Goal: Complete application form

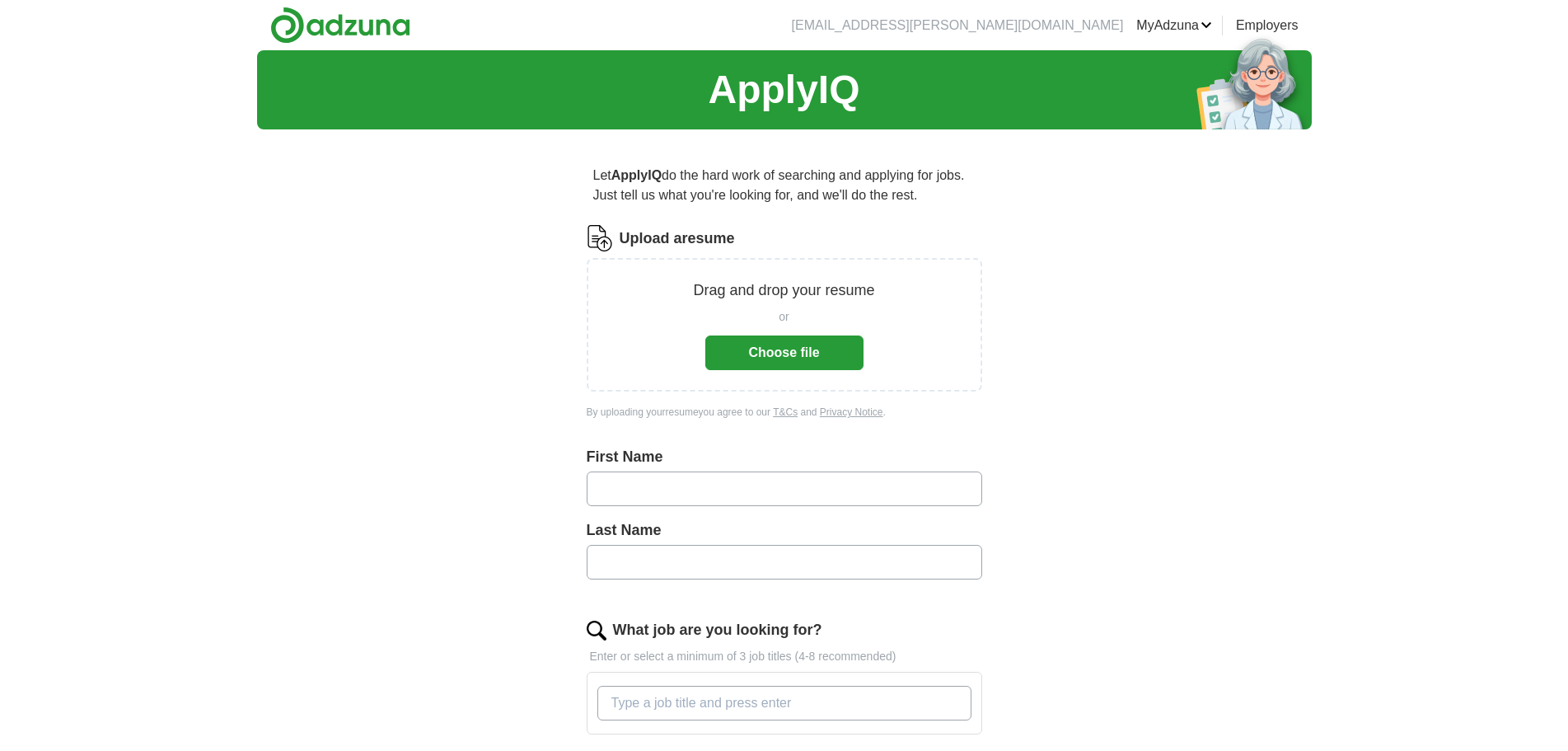
click at [778, 349] on button "Choose file" at bounding box center [784, 353] width 158 height 35
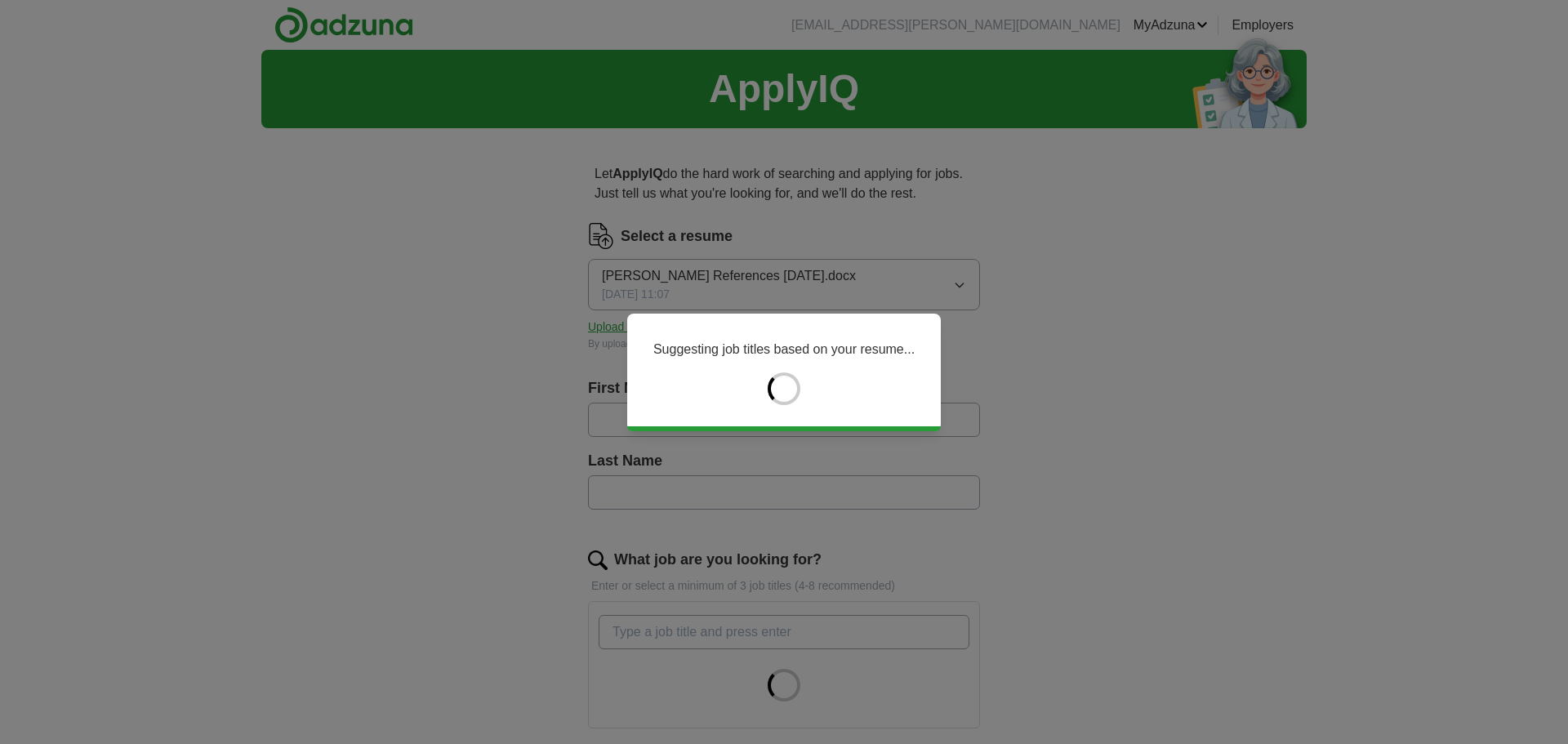
type input "****"
type input "***"
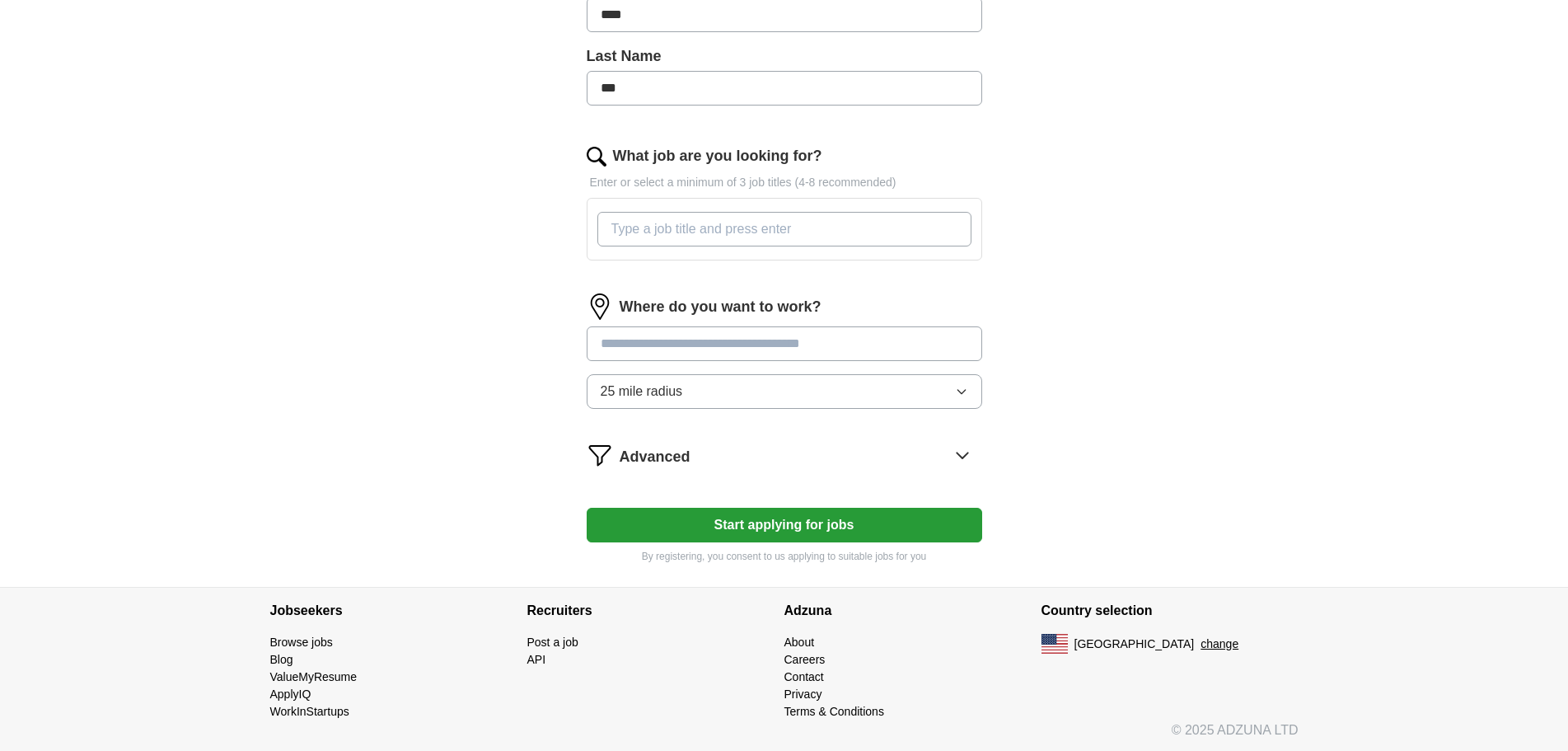
scroll to position [411, 0]
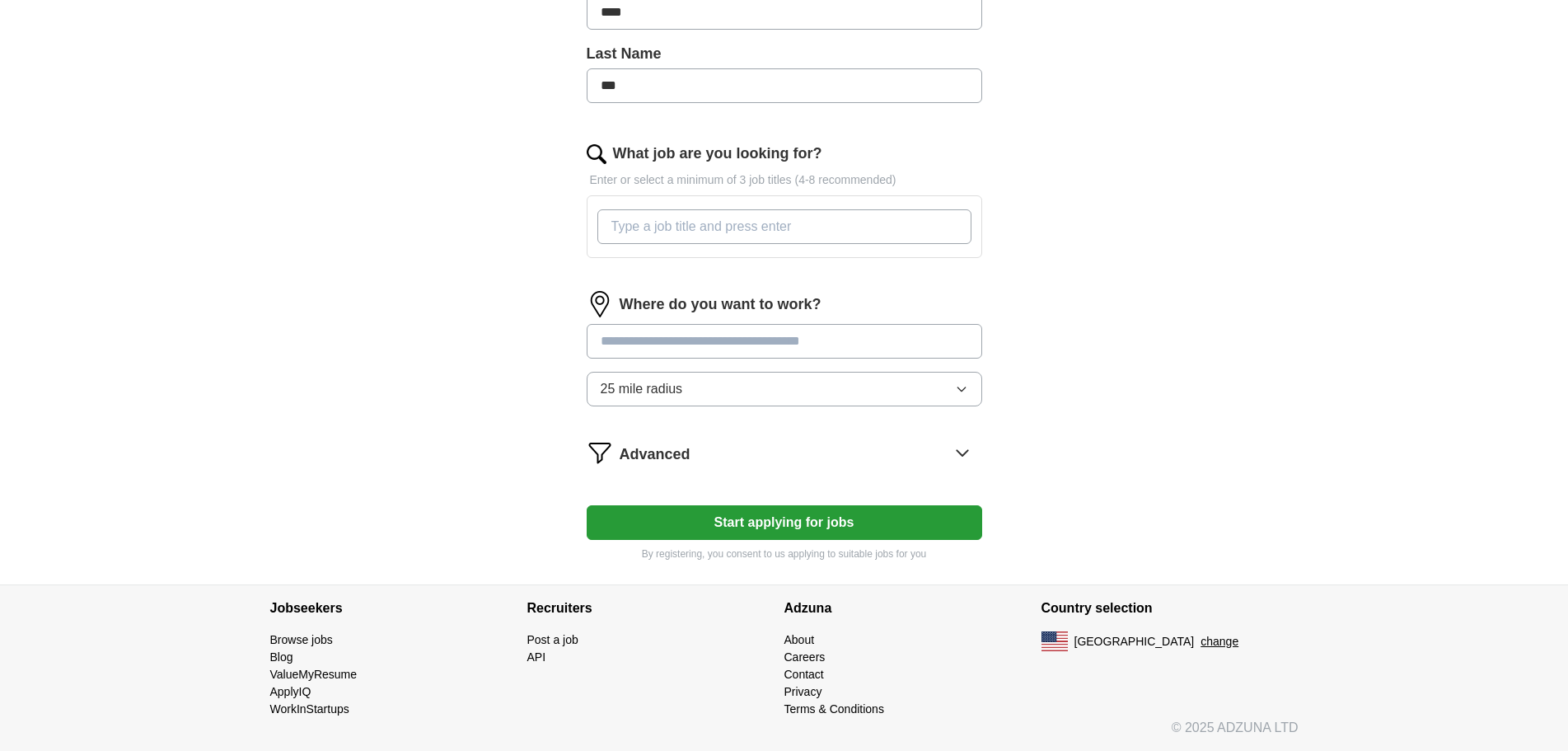
click at [674, 224] on input "What job are you looking for?" at bounding box center [784, 226] width 374 height 35
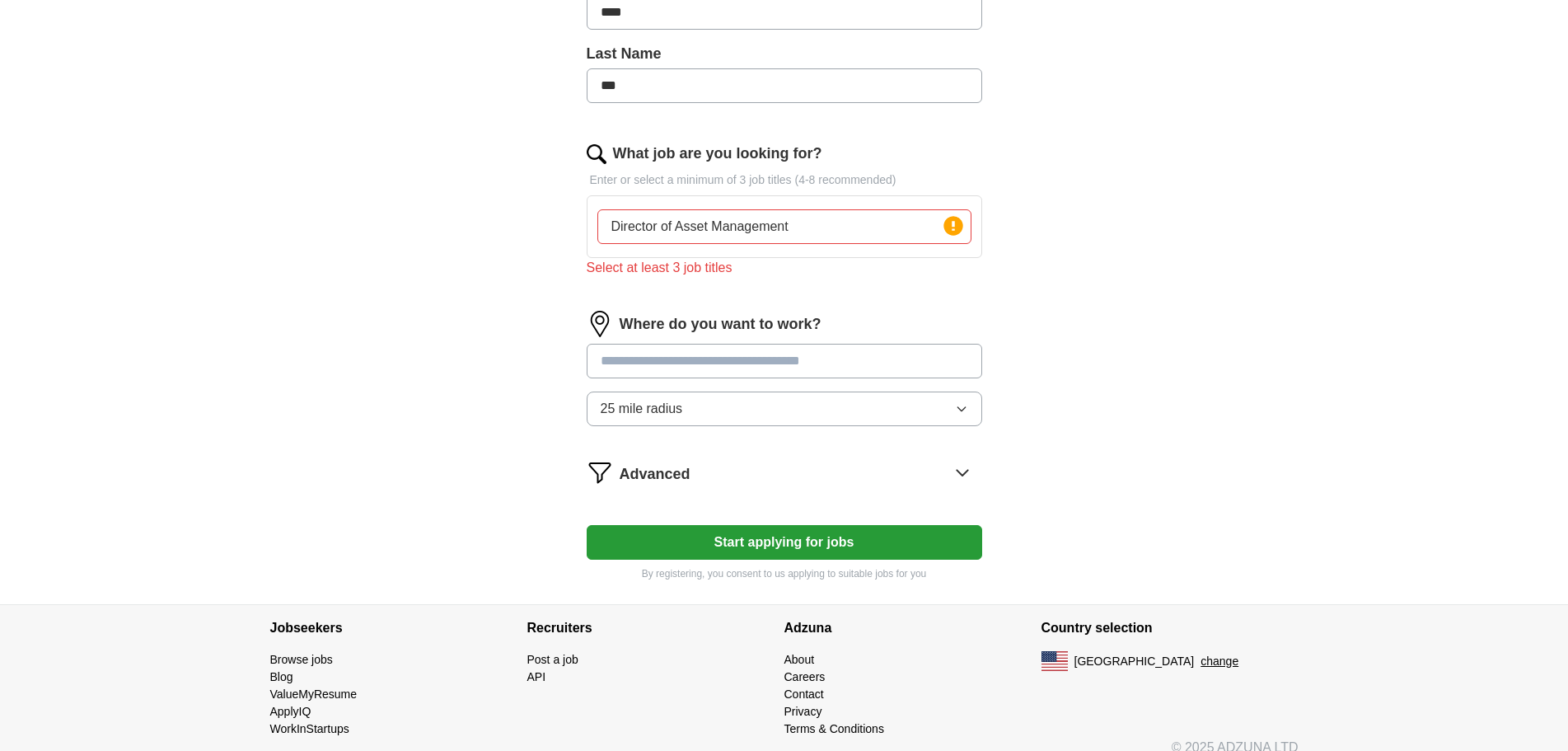
click at [701, 337] on div "Where do you want to work? 25 mile radius" at bounding box center [784, 376] width 396 height 129
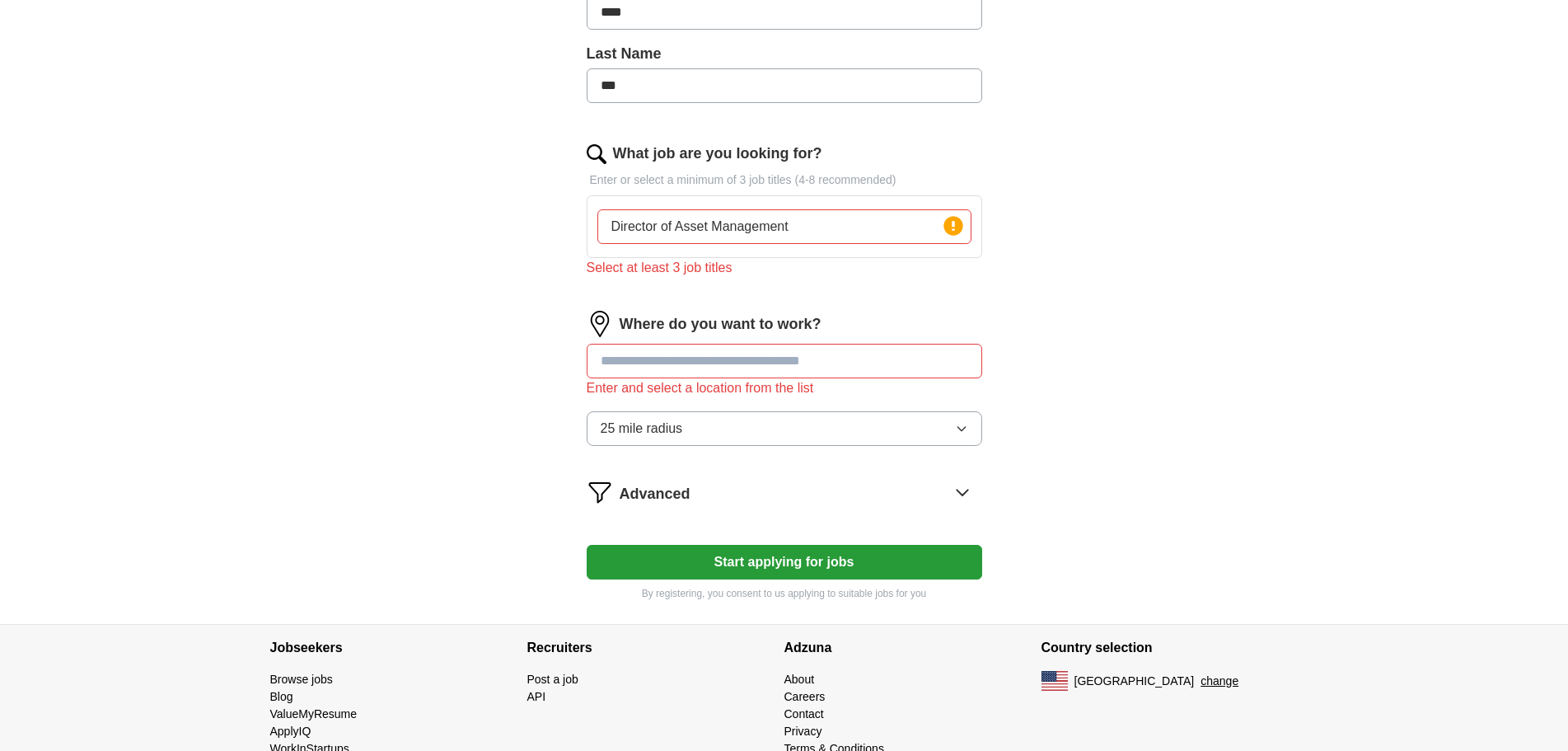
click at [867, 226] on input "Director of Asset Management" at bounding box center [784, 226] width 374 height 35
type input "Director of Asset Management, Senior Asset Manager, COO"
click at [883, 357] on input "text" at bounding box center [784, 361] width 396 height 35
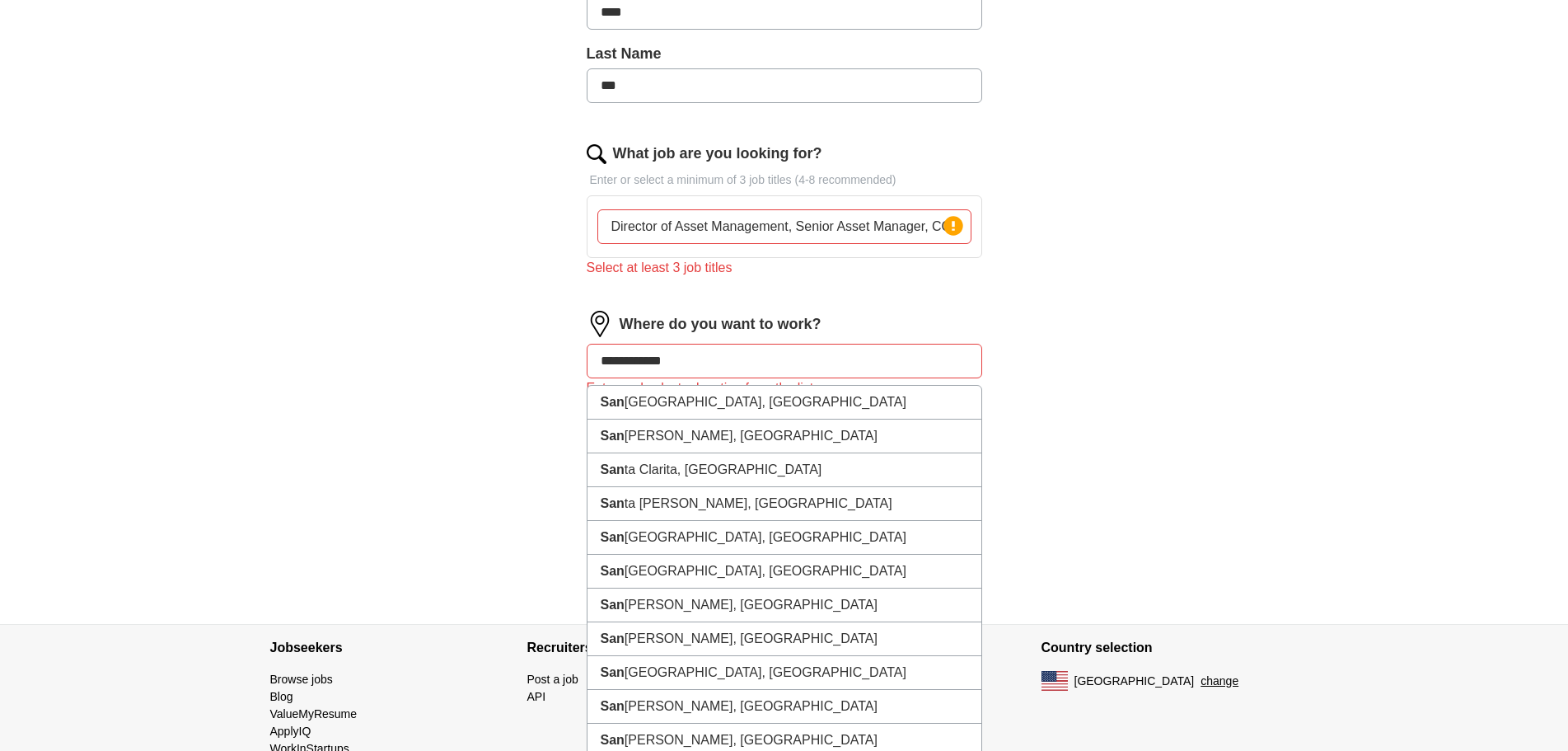
type input "**********"
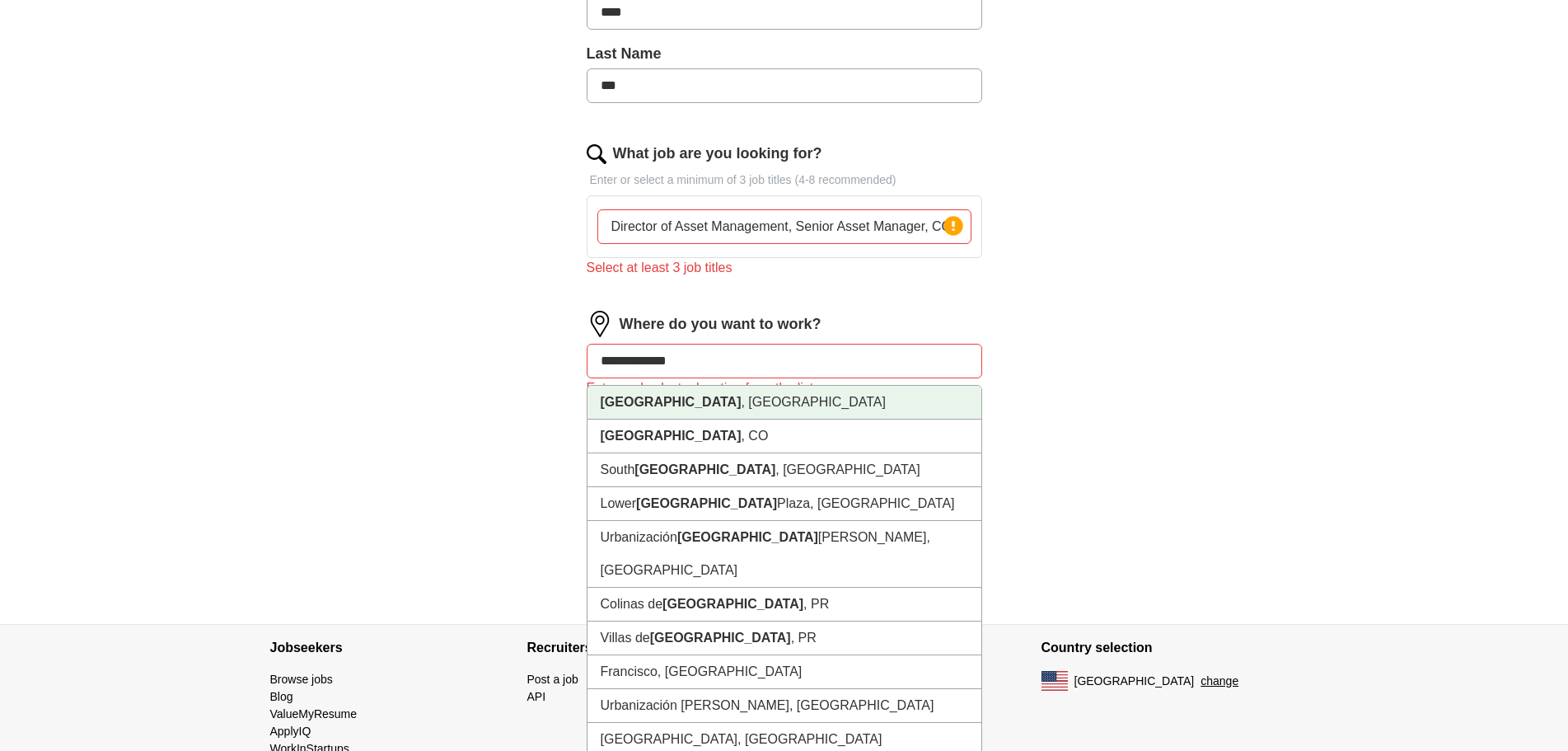
click at [689, 400] on strong "[GEOGRAPHIC_DATA]" at bounding box center [671, 402] width 141 height 14
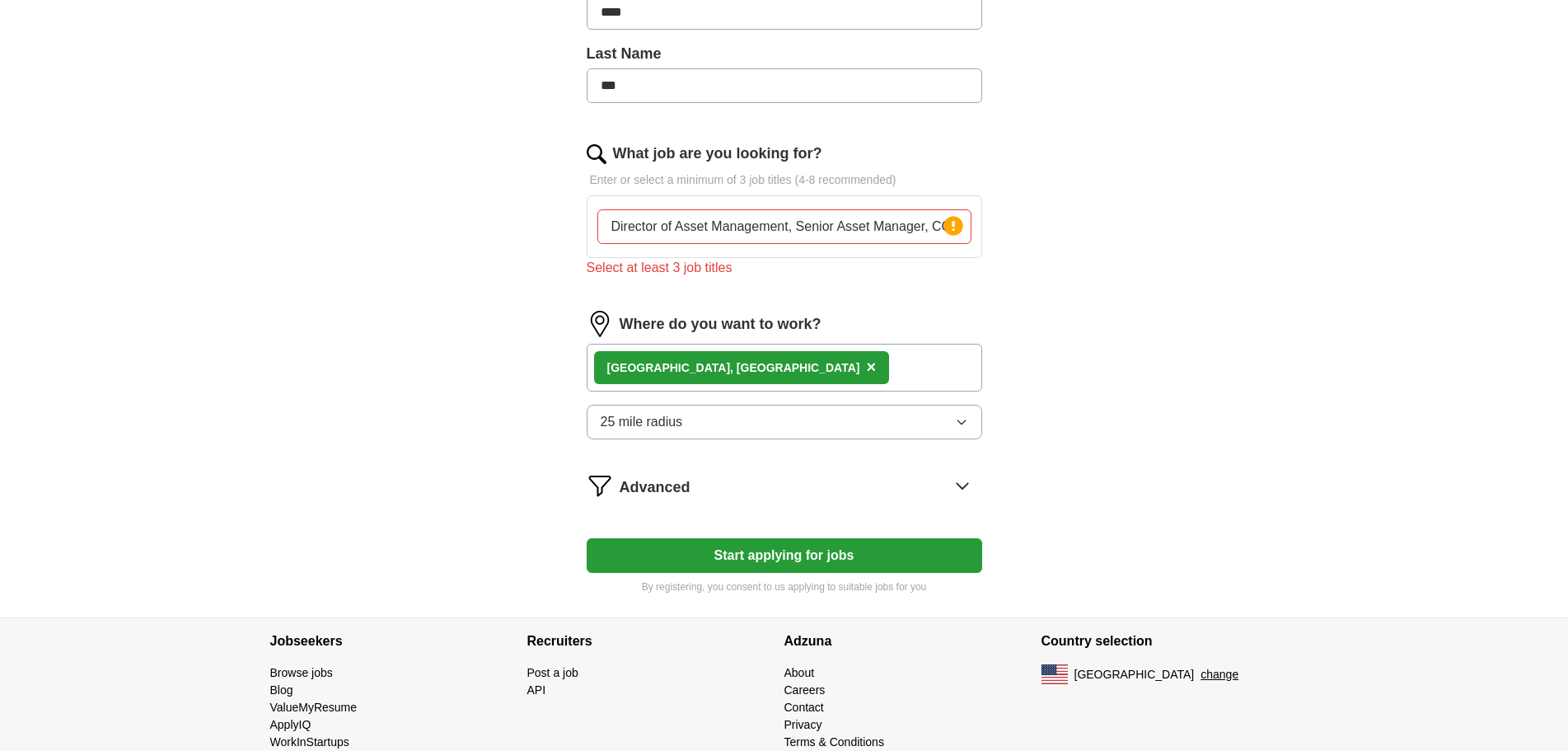
click at [723, 421] on button "25 mile radius" at bounding box center [784, 422] width 396 height 35
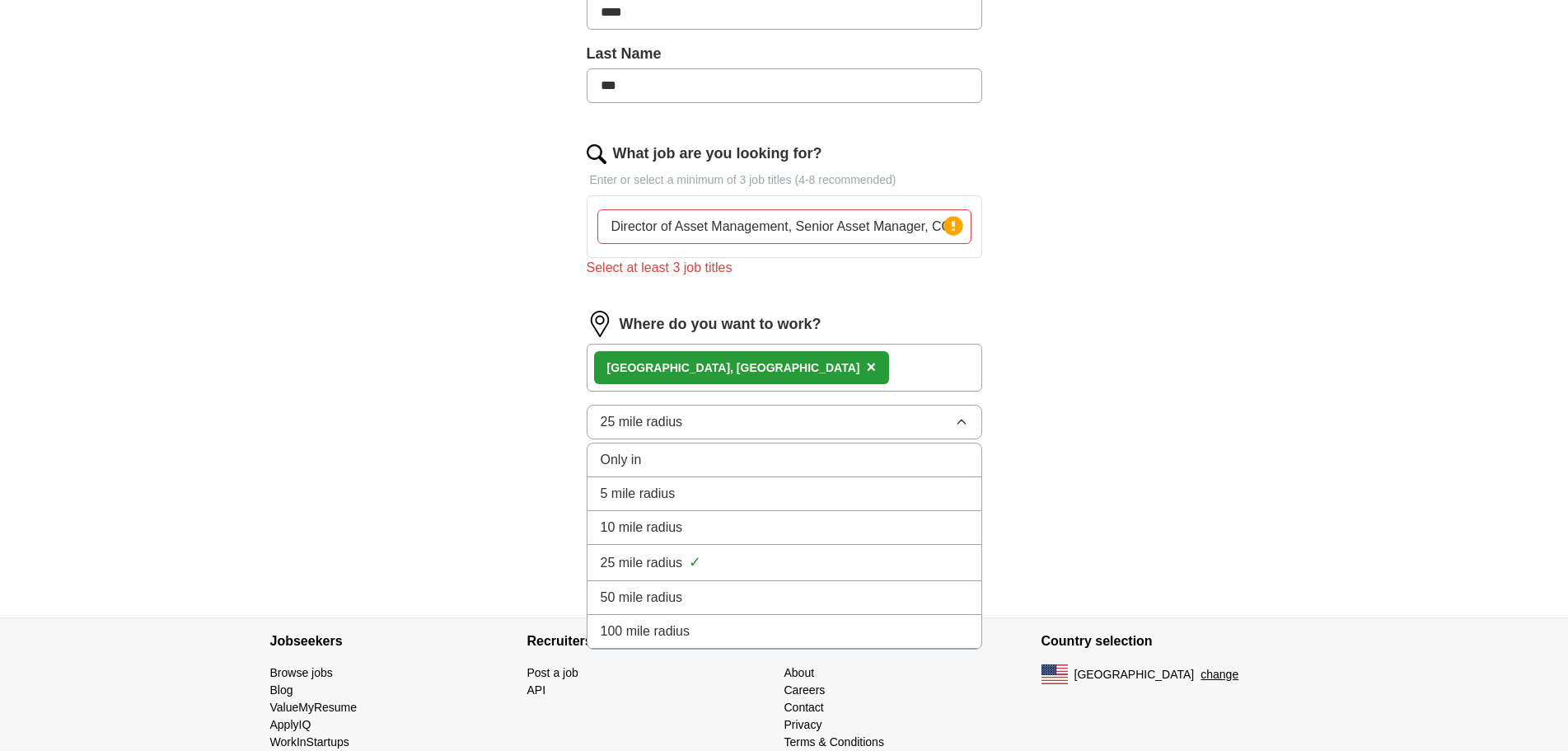
click at [660, 632] on span "100 mile radius" at bounding box center [645, 631] width 90 height 19
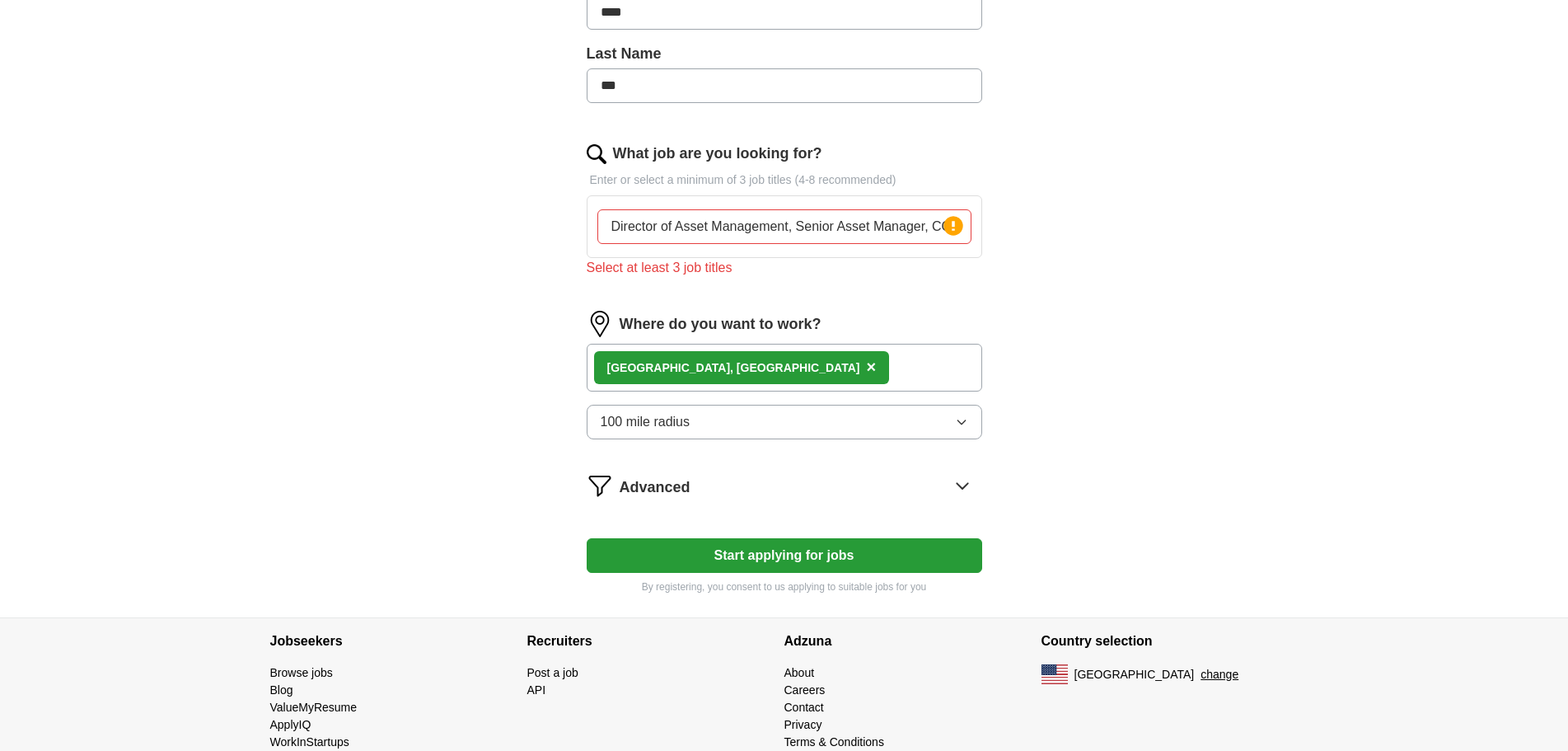
click at [877, 507] on form "Select a resume [PERSON_NAME] References [DATE].docx [DATE] 11:07 Upload a diff…" at bounding box center [784, 203] width 396 height 781
click at [872, 492] on div "Advanced" at bounding box center [801, 485] width 363 height 26
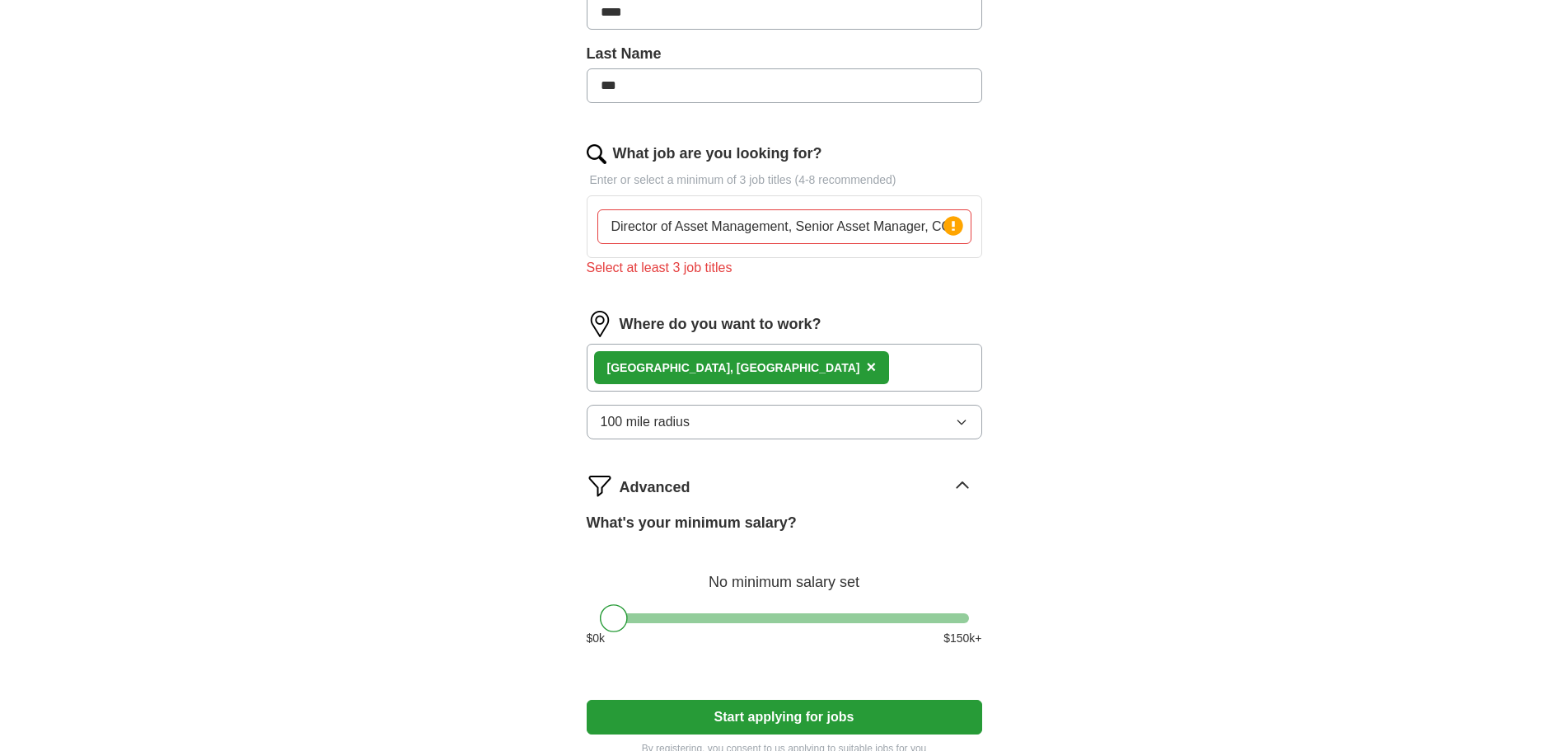
click at [878, 495] on div "Advanced" at bounding box center [801, 485] width 363 height 26
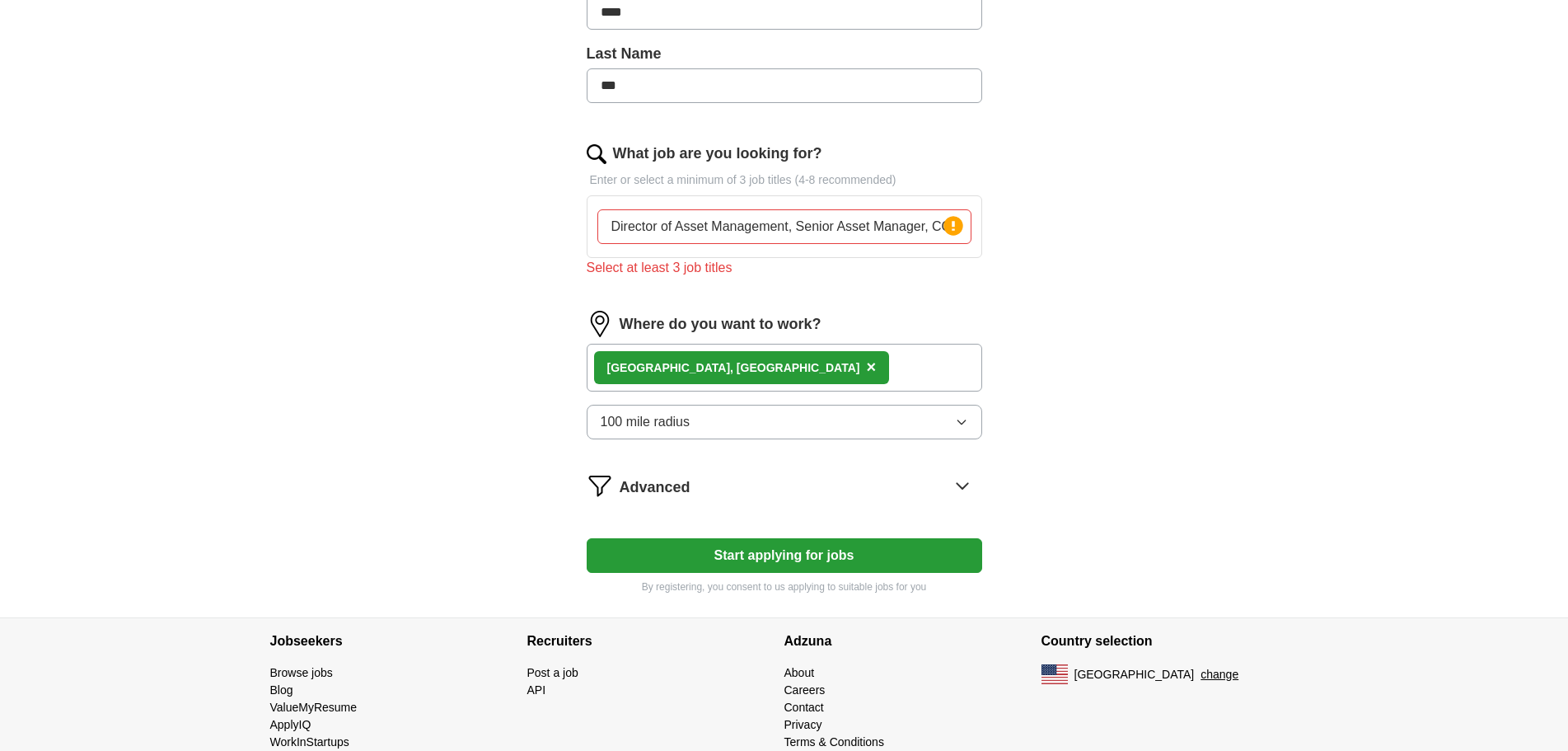
click at [878, 493] on div "Advanced" at bounding box center [801, 485] width 363 height 26
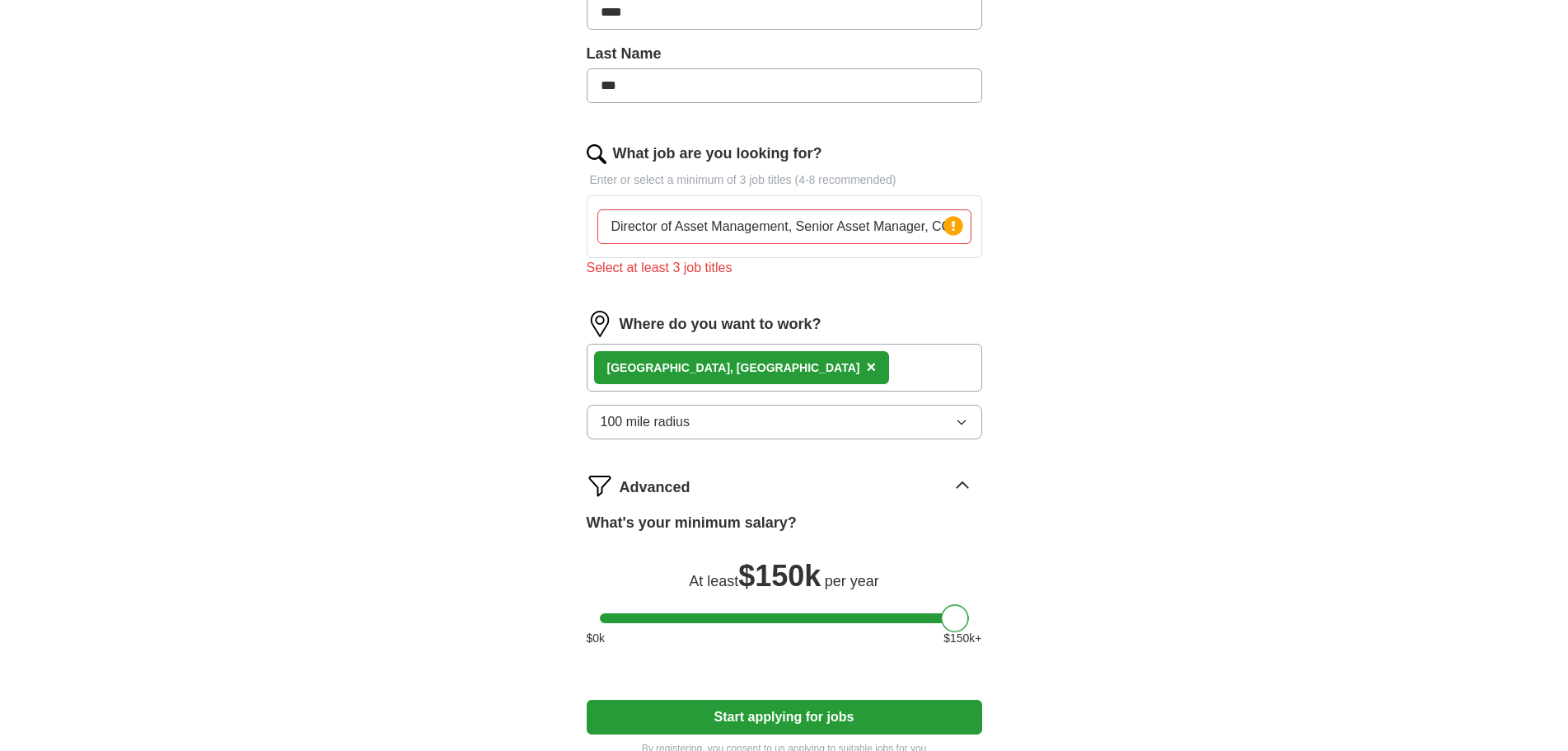
drag, startPoint x: 614, startPoint y: 615, endPoint x: 1017, endPoint y: 617, distance: 403.0
click at [1014, 616] on div "Let ApplyIQ do the hard work of searching and applying for jobs. Just tell us w…" at bounding box center [784, 255] width 527 height 1048
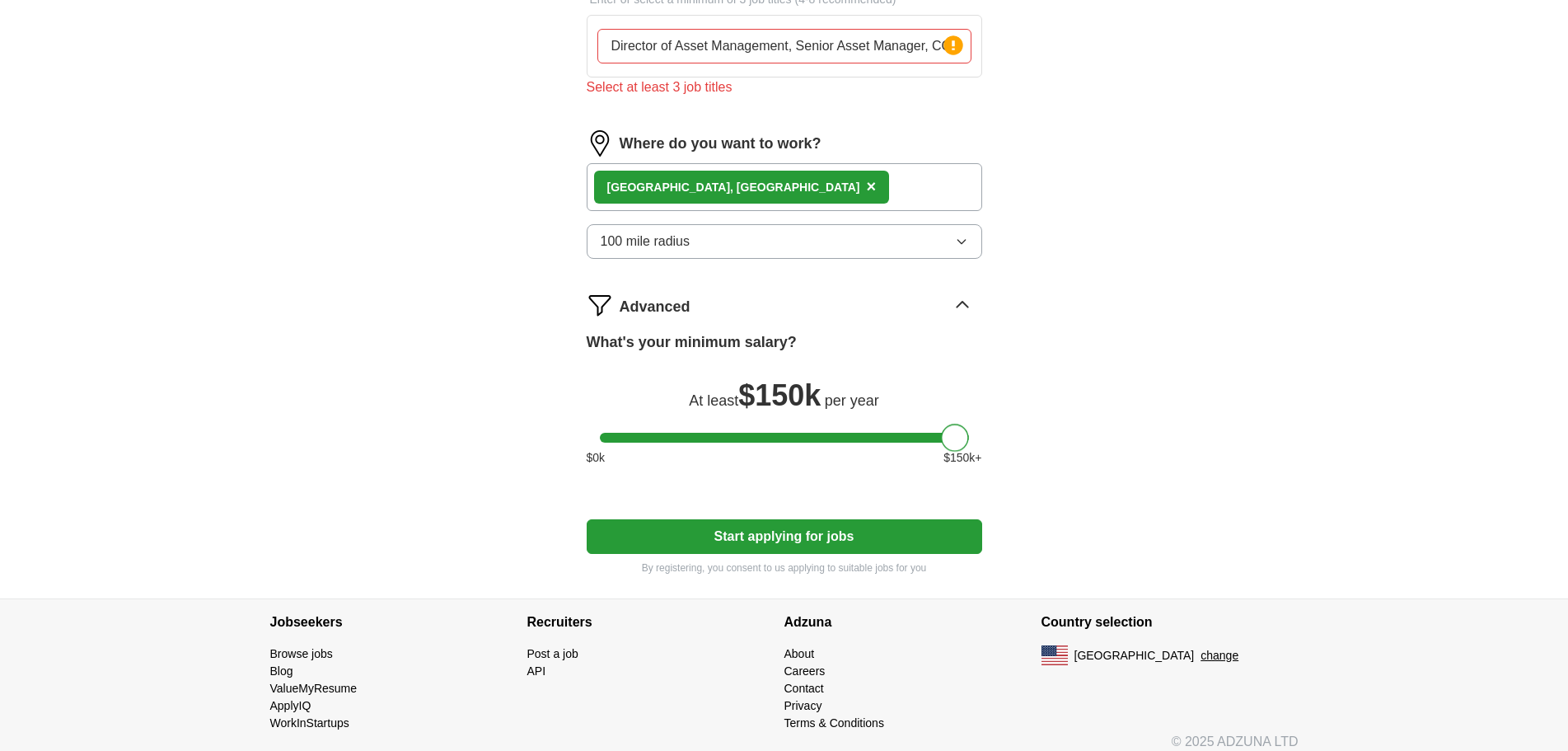
scroll to position [606, 0]
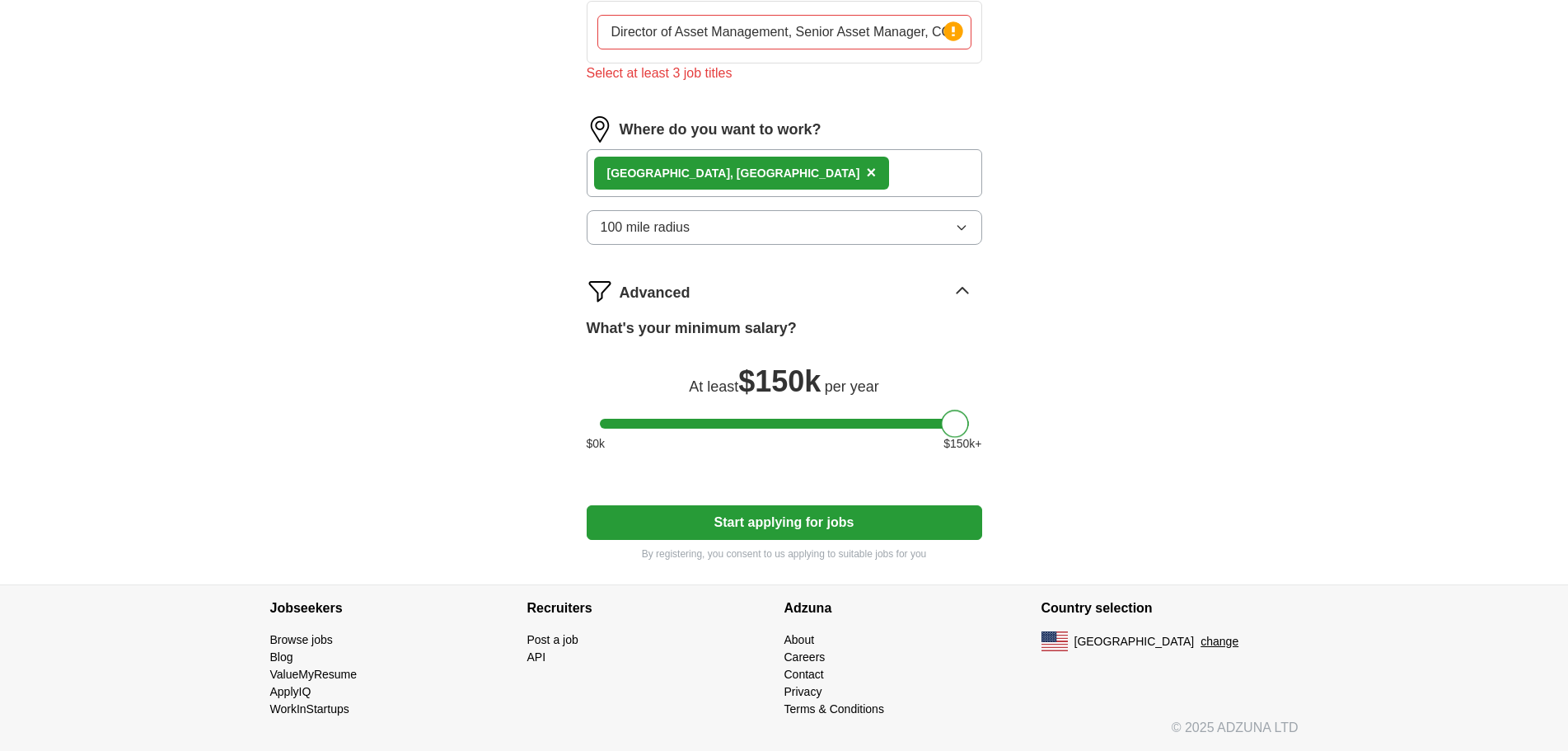
click at [806, 529] on button "Start applying for jobs" at bounding box center [784, 522] width 396 height 35
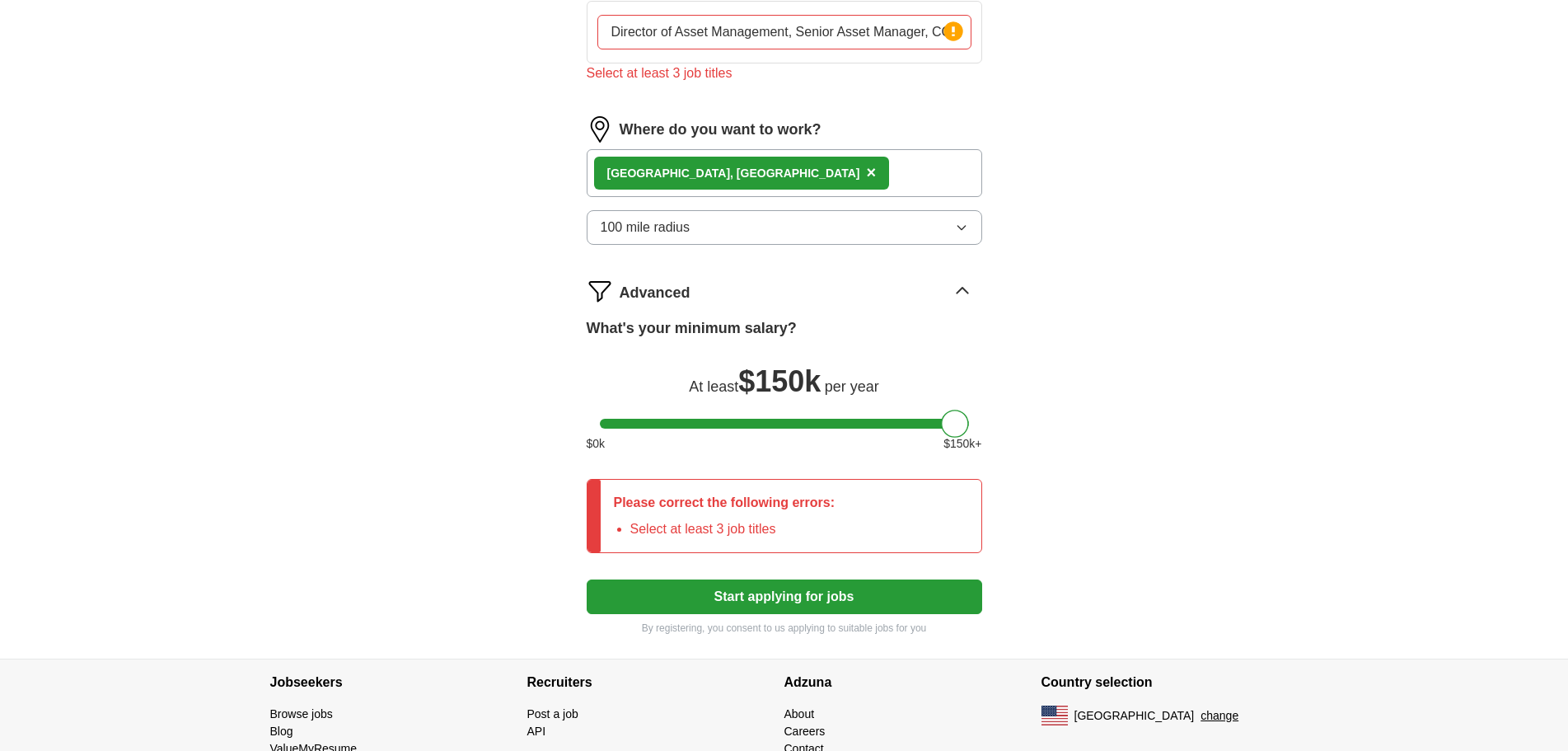
scroll to position [524, 0]
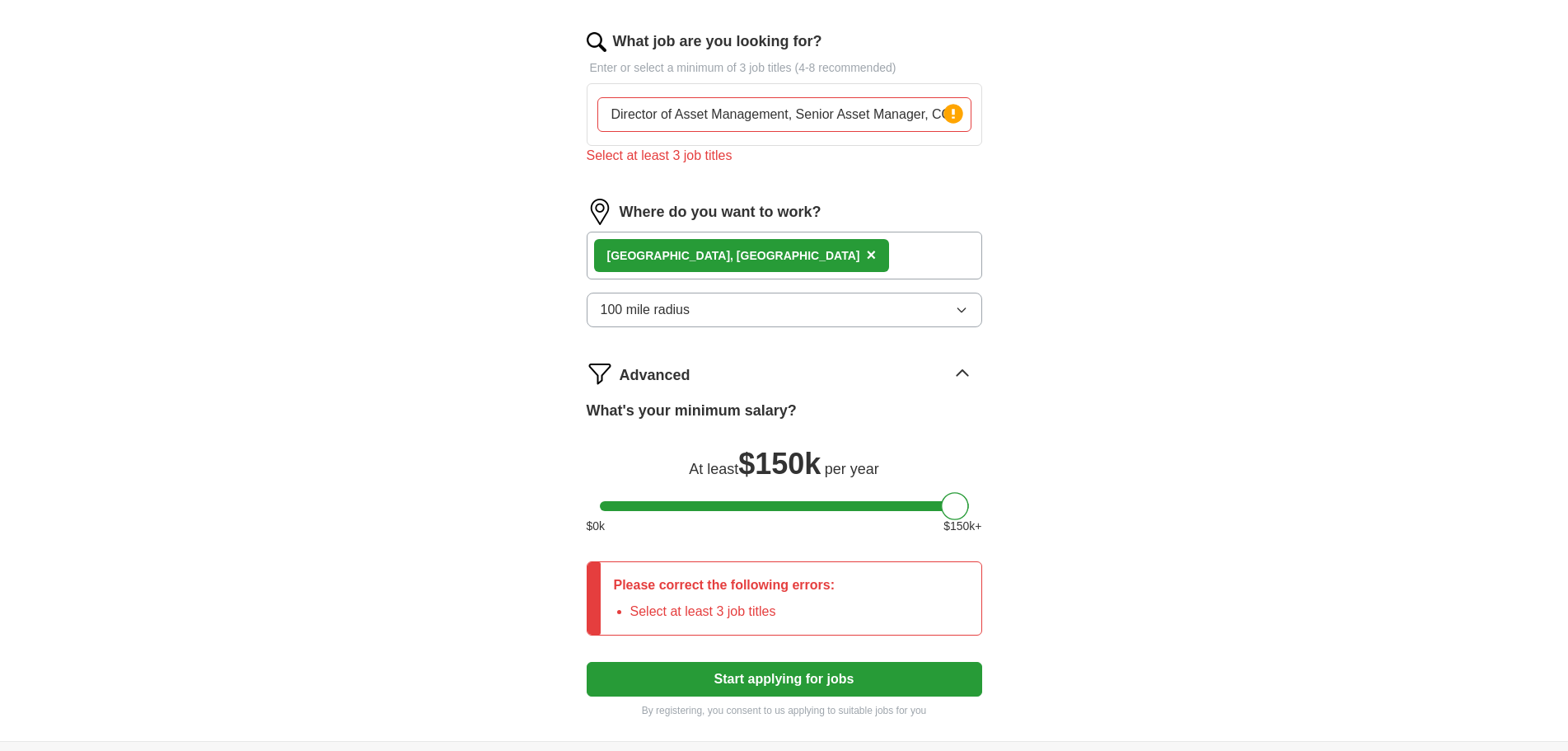
click at [653, 154] on div "Select at least 3 job titles" at bounding box center [784, 155] width 396 height 19
drag, startPoint x: 770, startPoint y: 114, endPoint x: 782, endPoint y: 114, distance: 12.0
click at [771, 114] on input "Director of Asset Management, Senior Asset Manager, COO" at bounding box center [784, 114] width 374 height 35
click at [857, 114] on input "Director of Asset Management, Senior Asset Manager, COO" at bounding box center [784, 114] width 374 height 35
click at [952, 114] on icon at bounding box center [953, 114] width 3 height 10
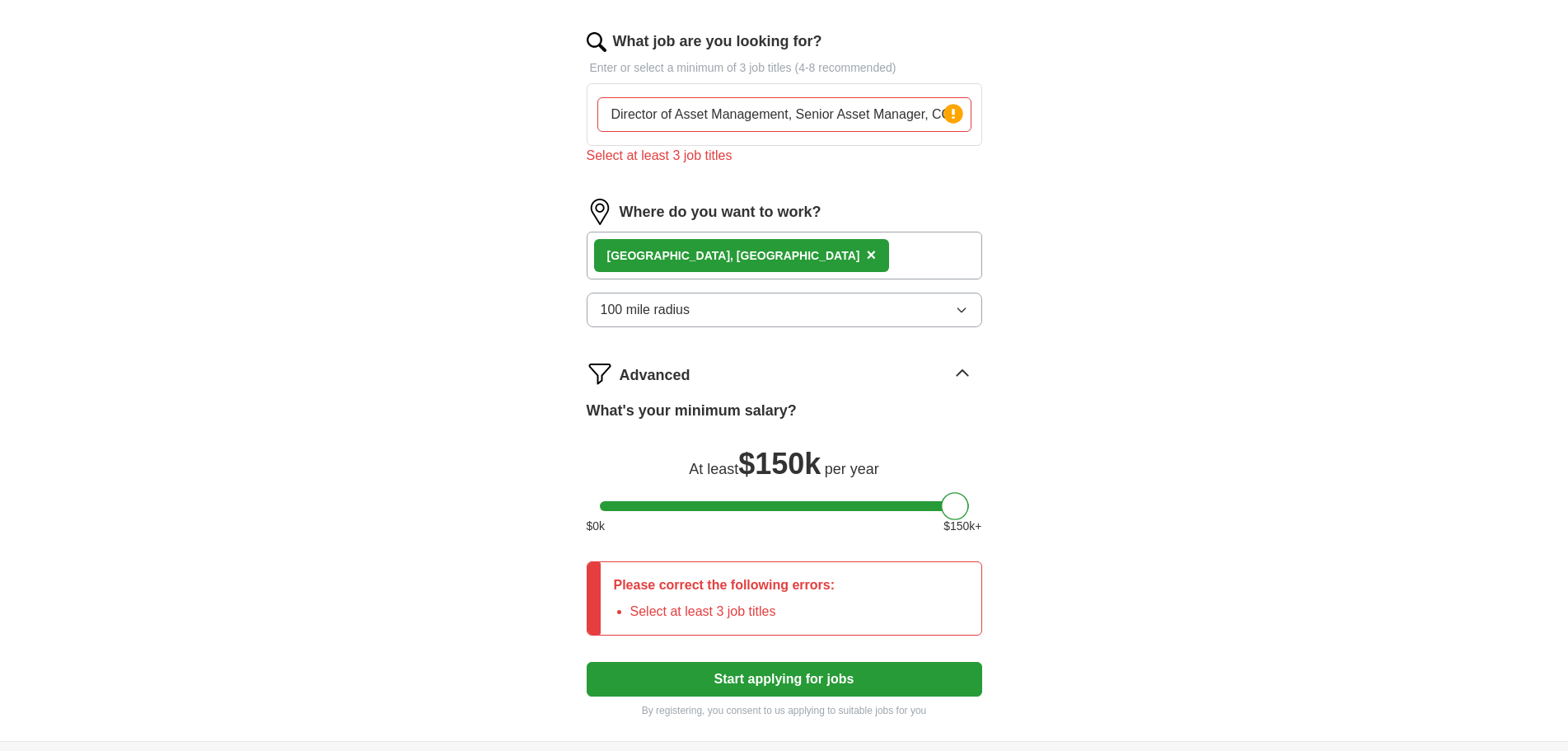
click at [934, 114] on input "Director of Asset Management, Senior Asset Manager, COO" at bounding box center [784, 114] width 374 height 35
click at [792, 114] on input "Director of Asset Management, Senior Asset Manager, COO" at bounding box center [784, 114] width 374 height 35
drag, startPoint x: 792, startPoint y: 114, endPoint x: 1096, endPoint y: 119, distance: 304.0
click at [1096, 119] on div "ApplyIQ Let ApplyIQ do the hard work of searching and applying for jobs. Just t…" at bounding box center [784, 134] width 1055 height 1215
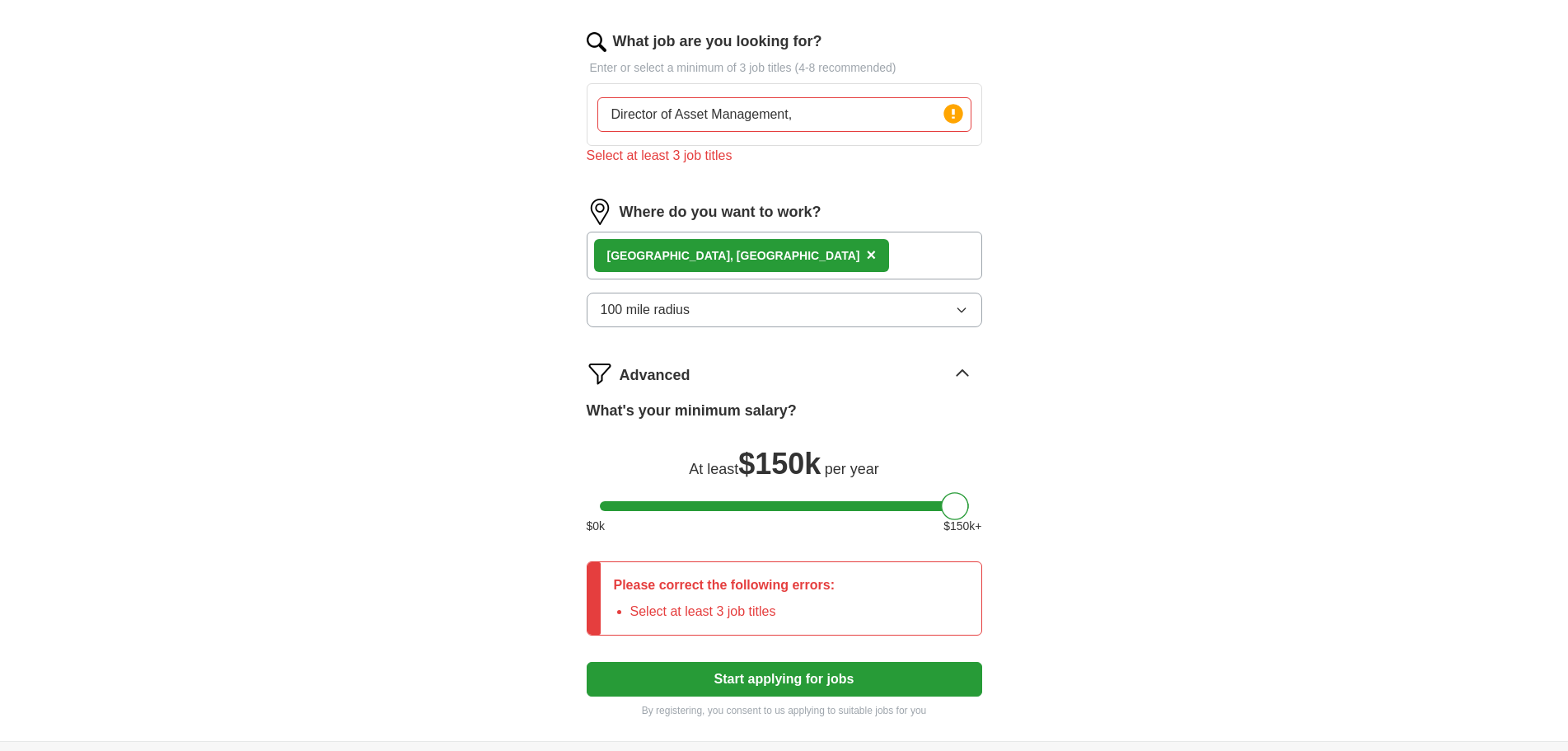
scroll to position [0, 0]
type input "Director of Asset Management"
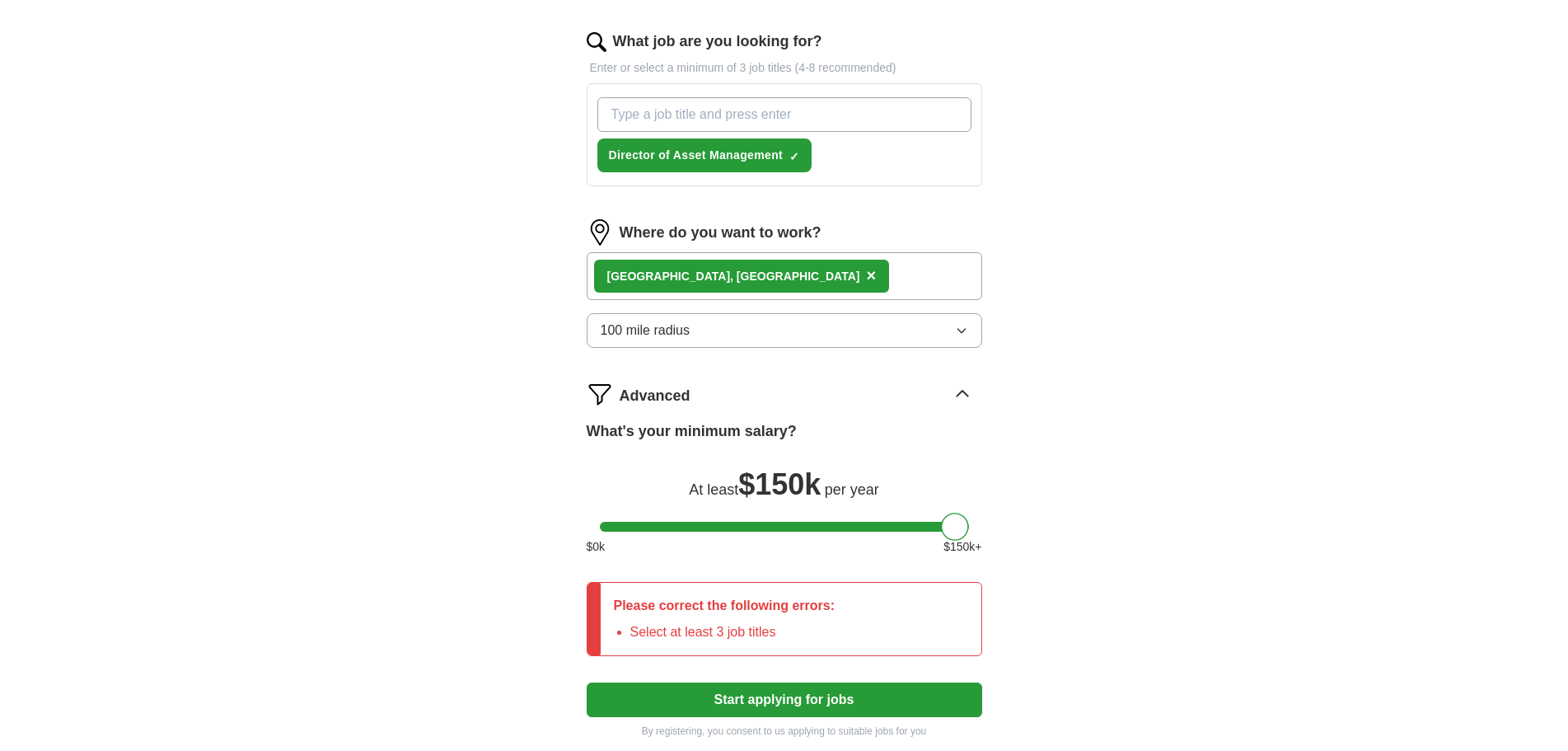
click at [734, 105] on input "What job are you looking for?" at bounding box center [784, 114] width 374 height 35
type input "Senior Asset Manager"
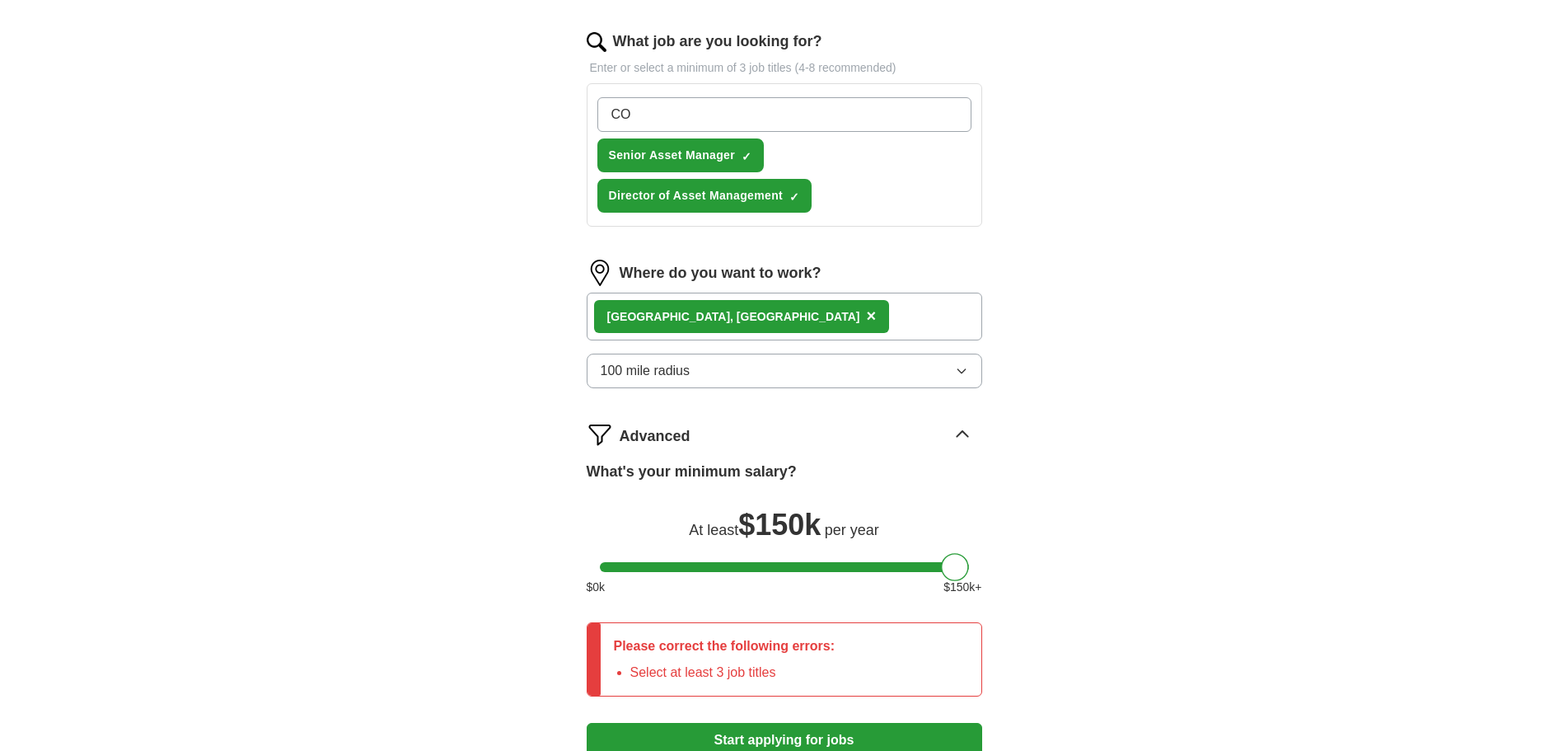
type input "COO"
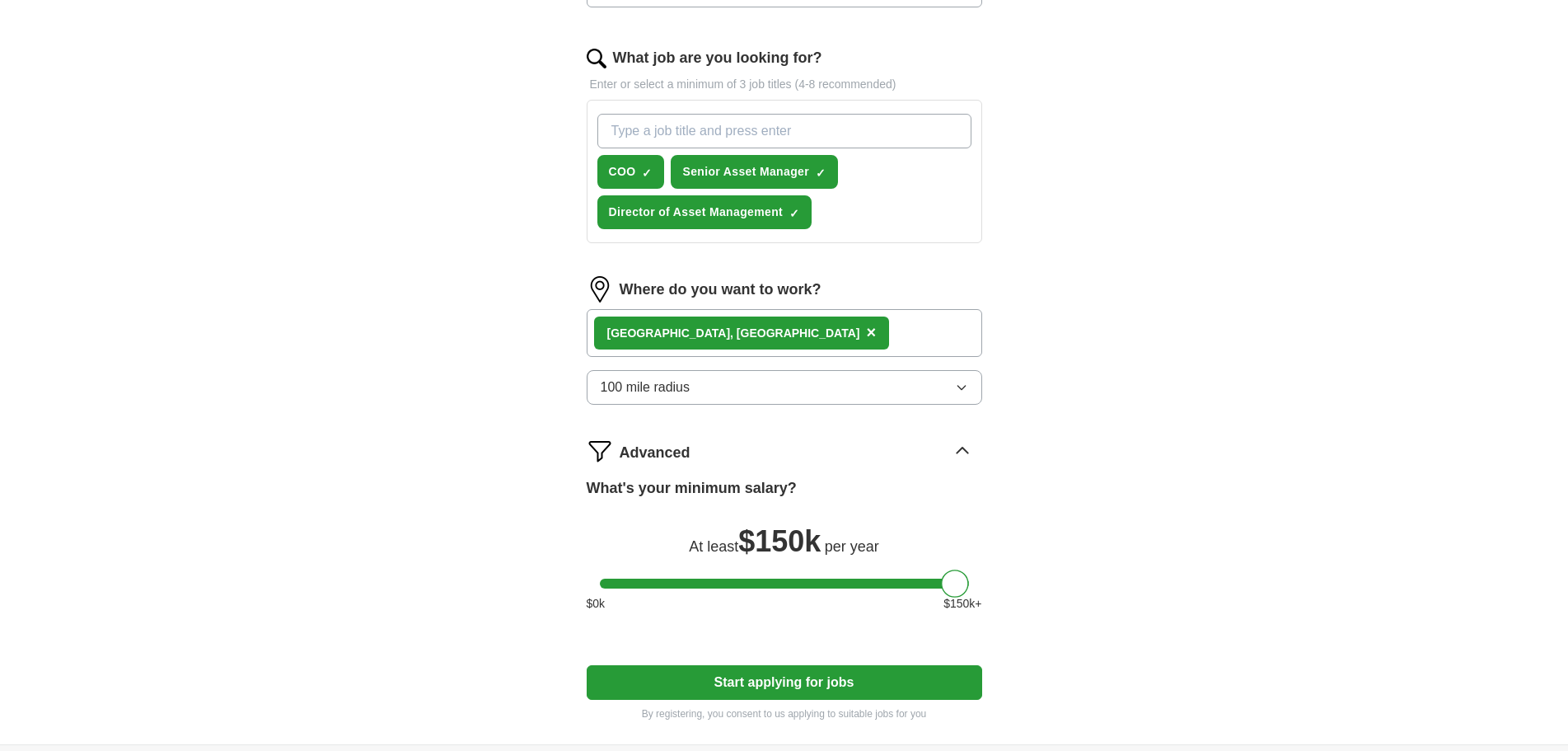
scroll to position [667, 0]
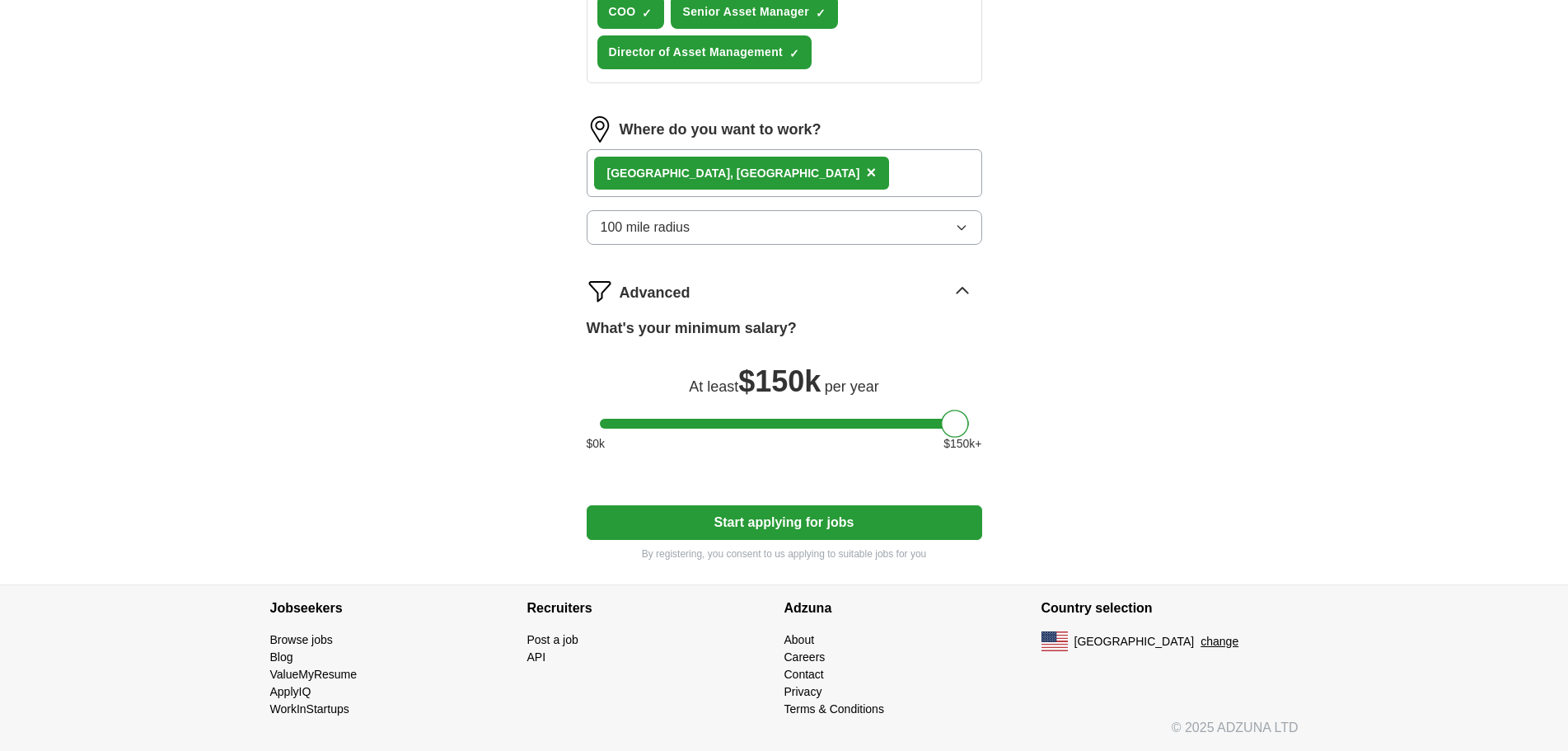
click at [792, 532] on button "Start applying for jobs" at bounding box center [784, 522] width 396 height 35
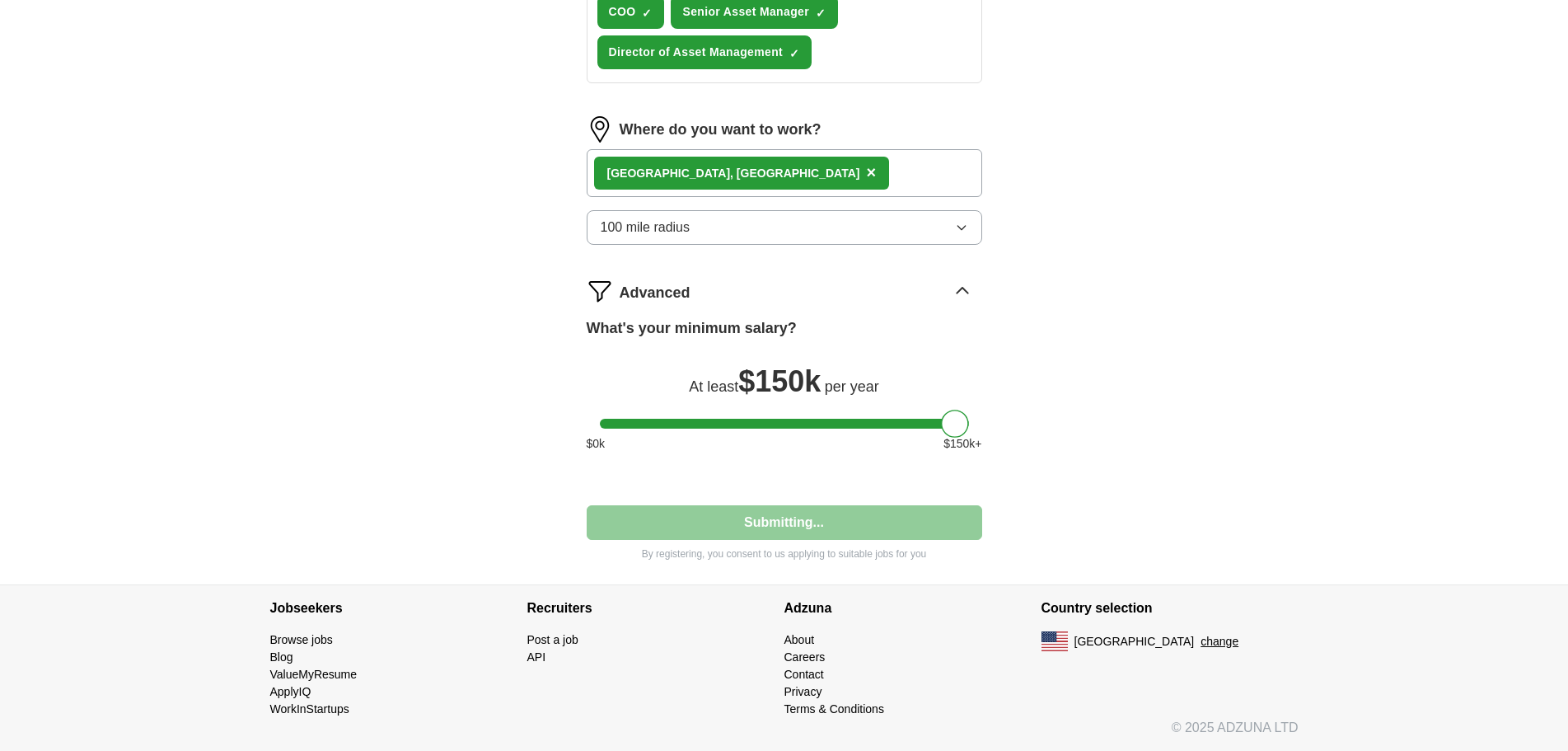
select select "**"
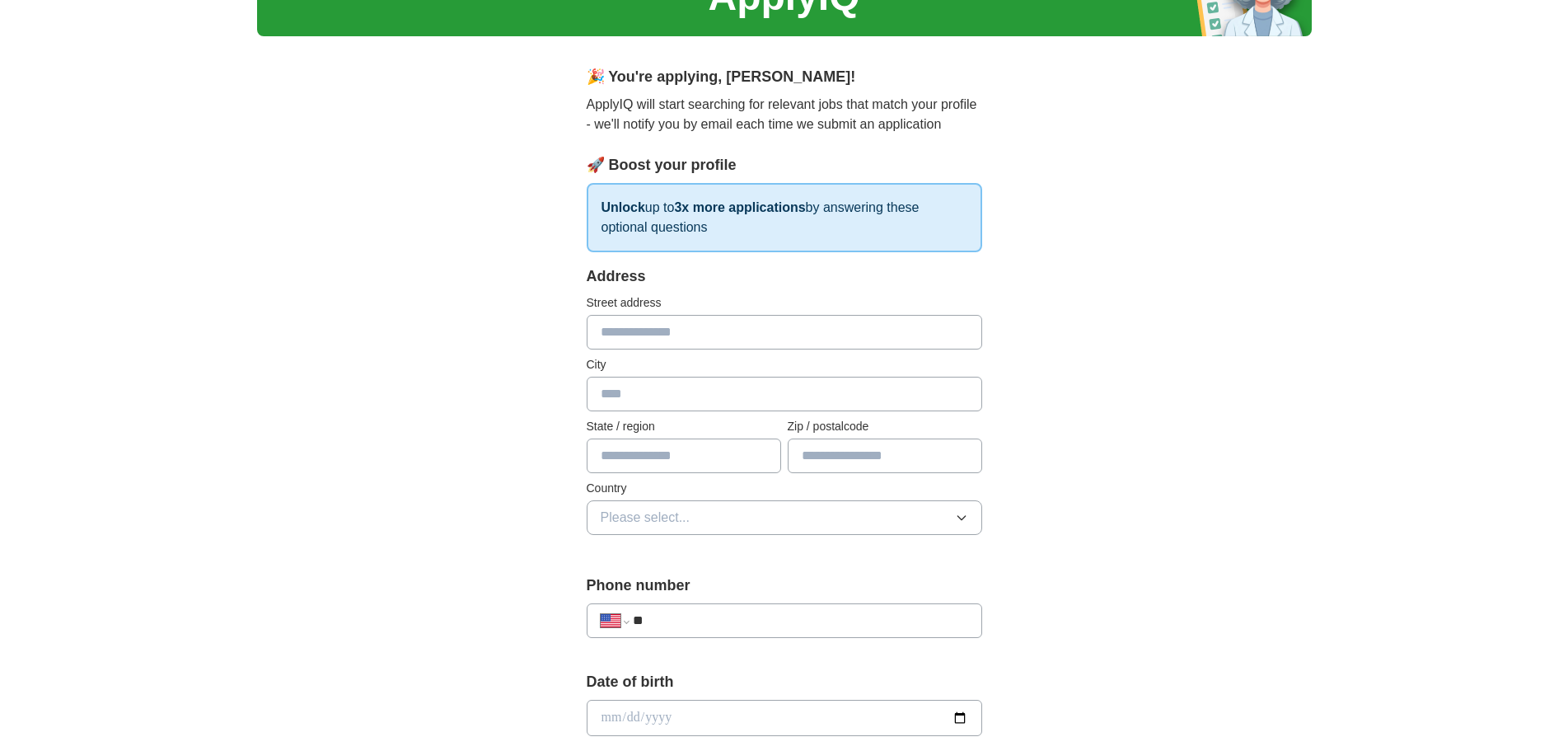
scroll to position [0, 0]
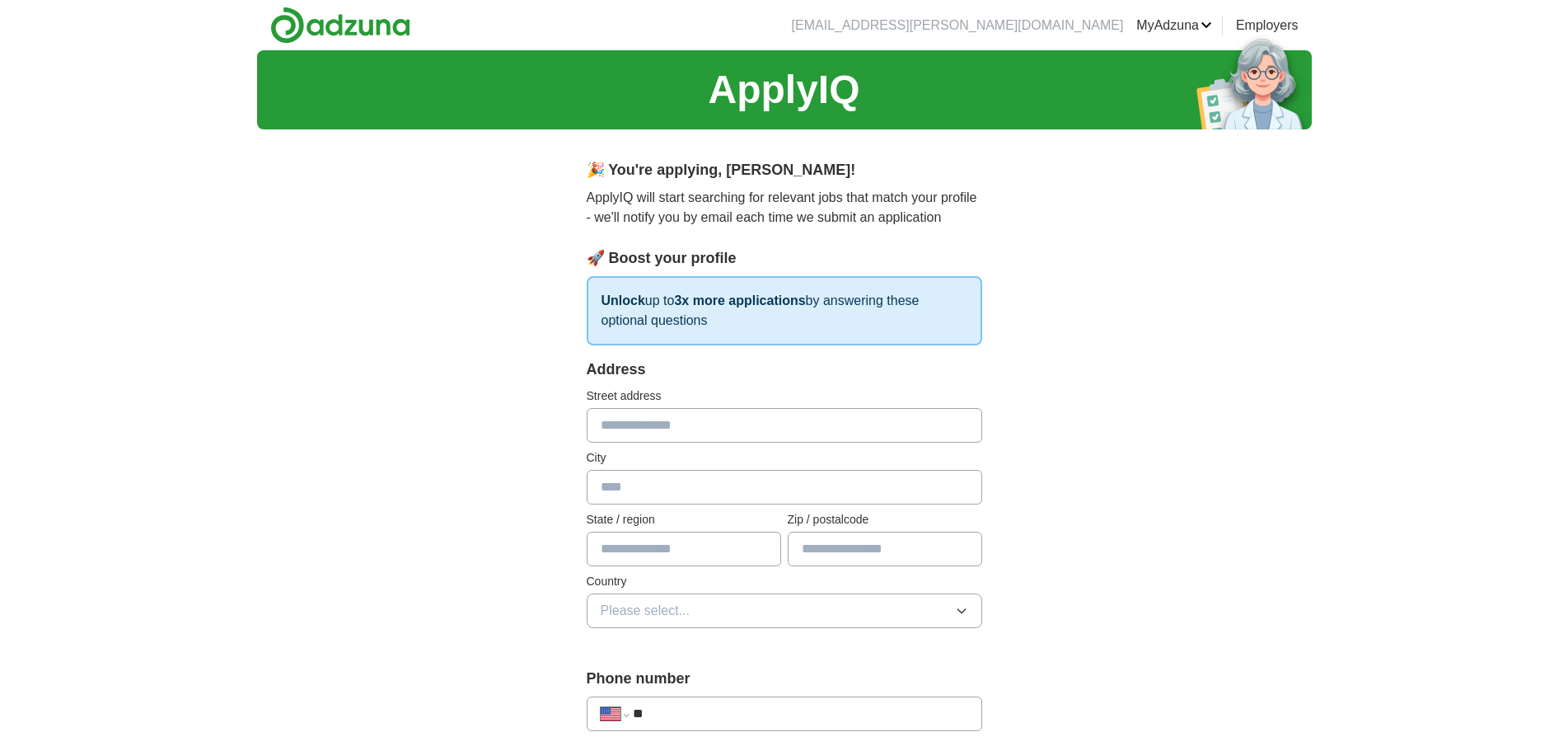
click at [652, 418] on input "text" at bounding box center [784, 425] width 396 height 35
type input "**********"
type input "*******"
type input "**"
type input "*****"
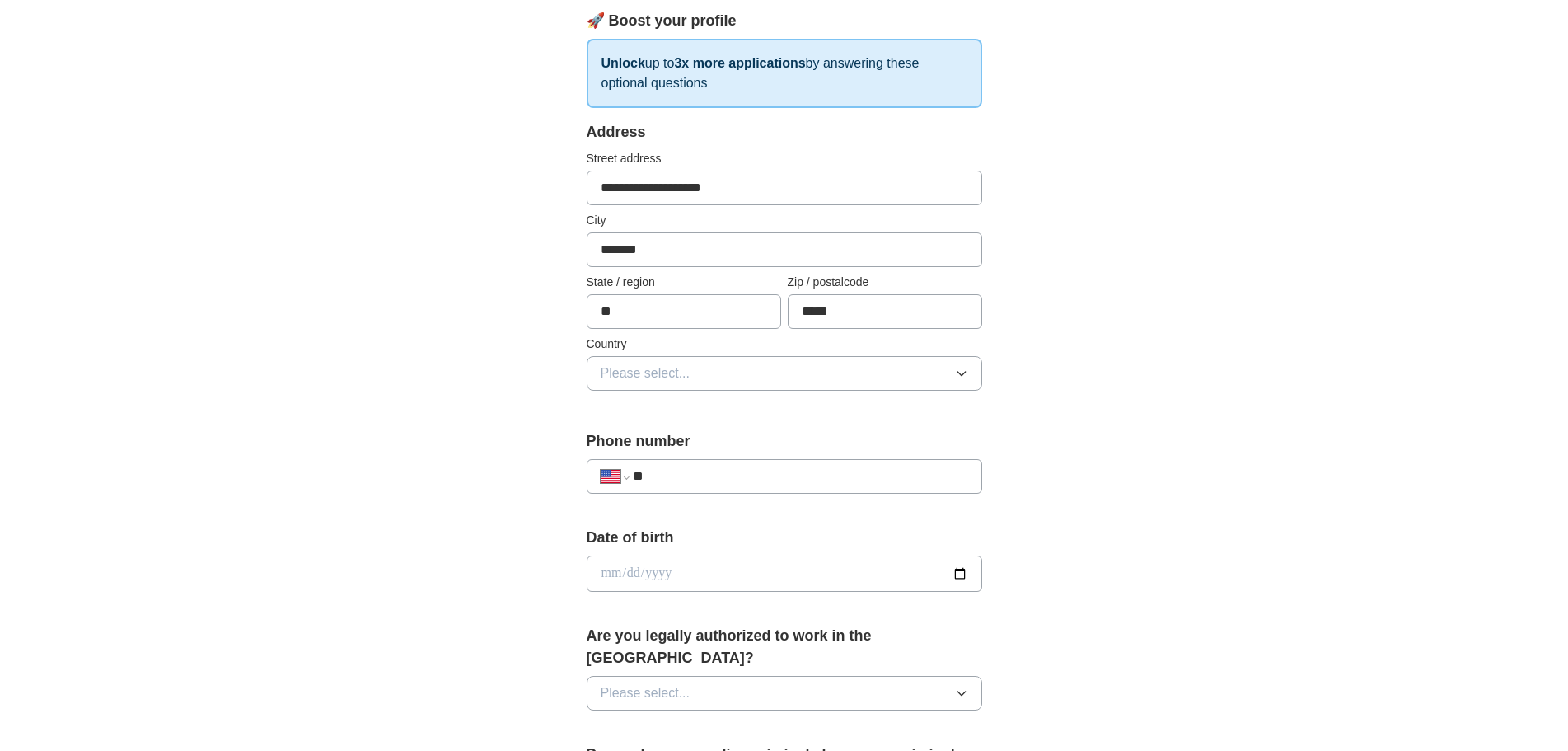
scroll to position [330, 0]
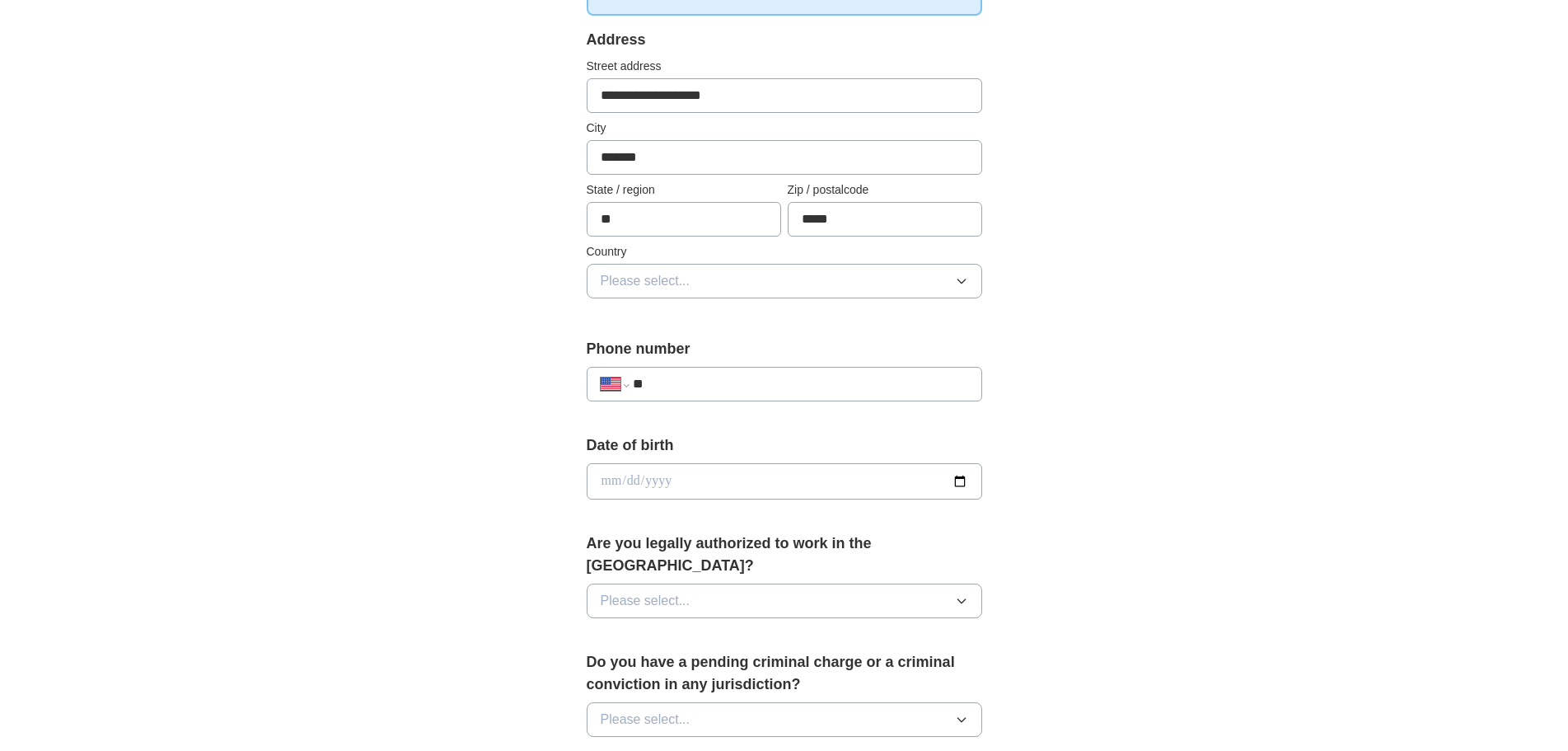
click at [706, 284] on button "Please select..." at bounding box center [784, 281] width 396 height 35
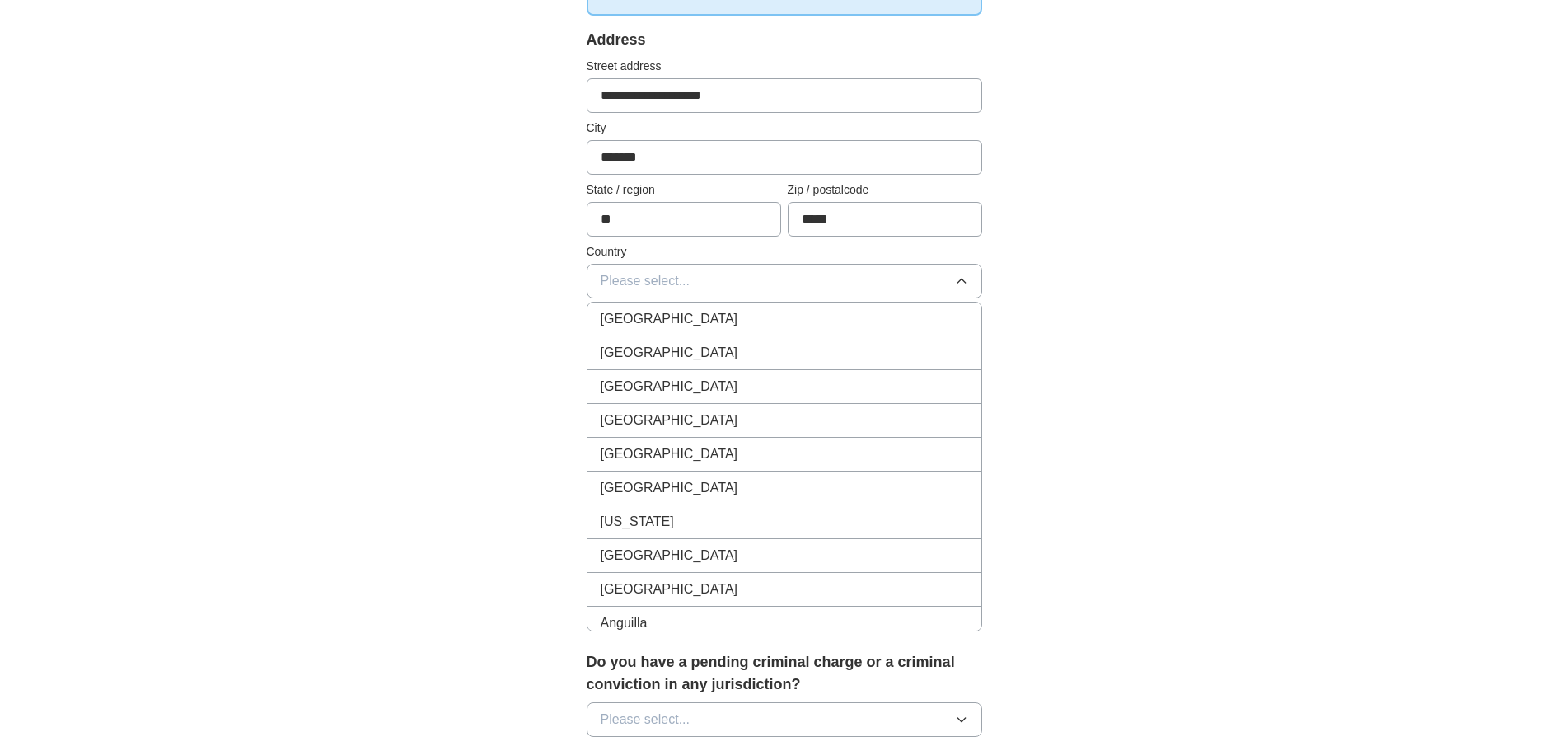
click at [649, 355] on span "[GEOGRAPHIC_DATA]" at bounding box center [669, 353] width 137 height 19
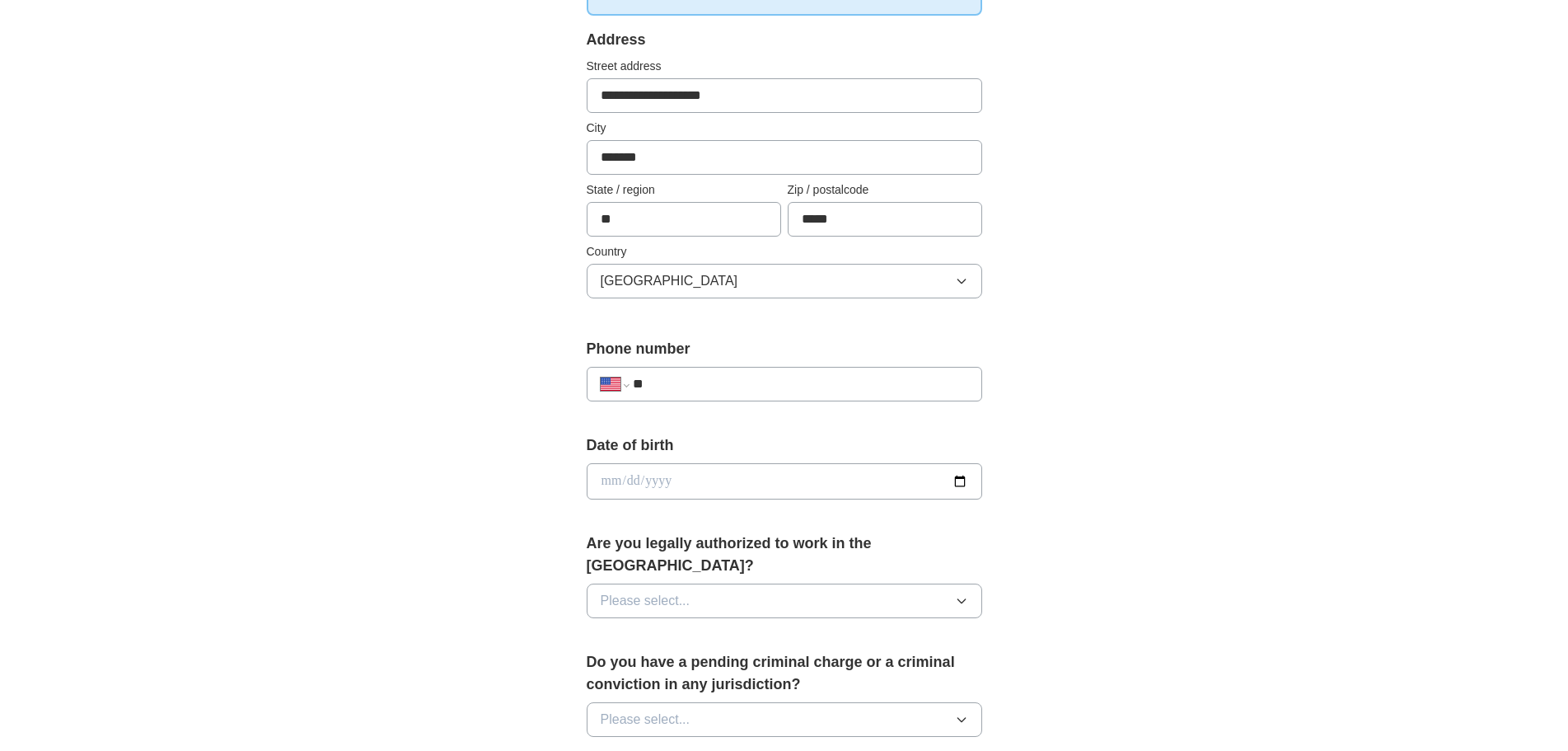
click at [651, 391] on input "**" at bounding box center [800, 384] width 335 height 19
click at [670, 386] on input "**" at bounding box center [800, 384] width 335 height 19
type input "**********"
click at [678, 491] on input "date" at bounding box center [784, 481] width 396 height 36
click at [950, 477] on input "date" at bounding box center [784, 481] width 396 height 36
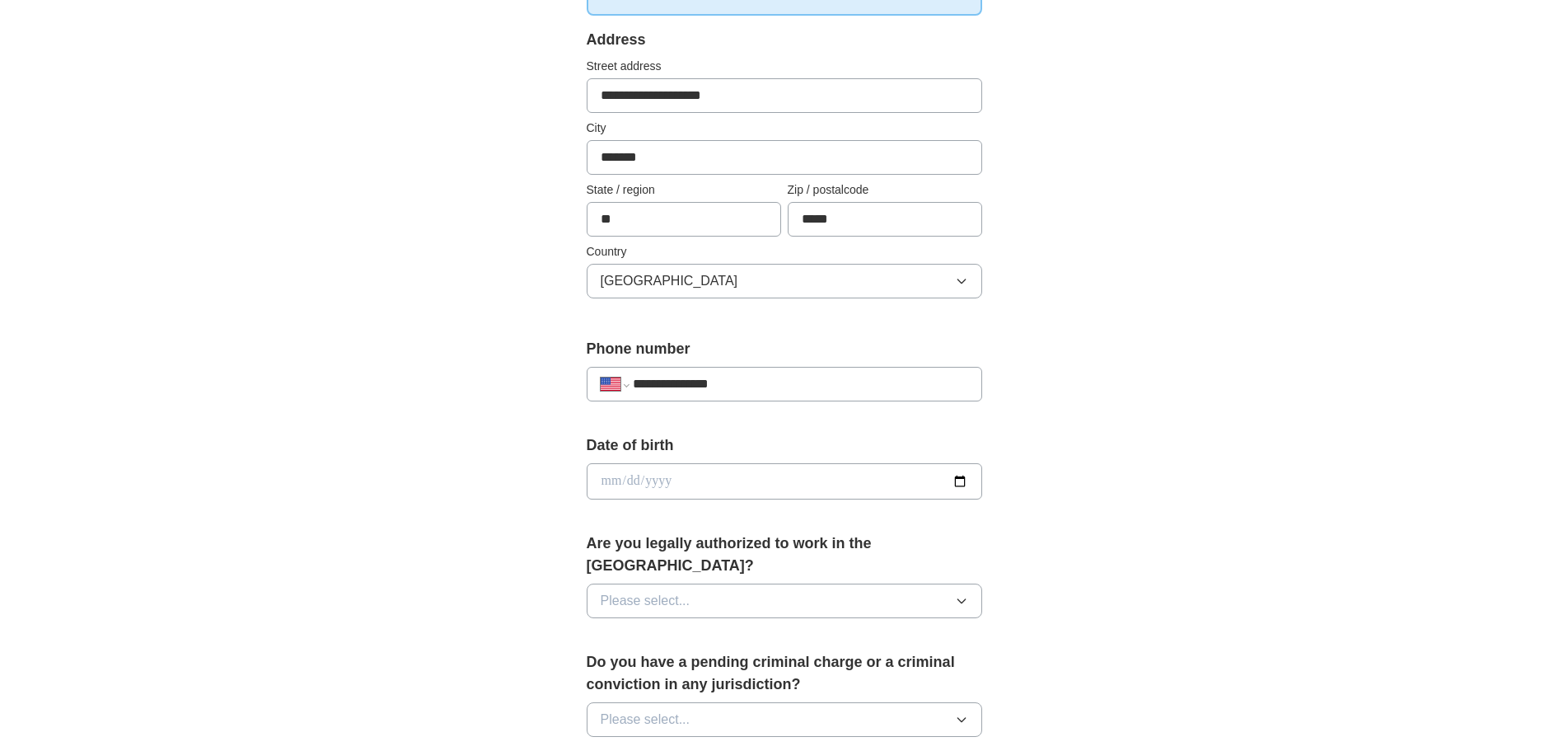
click at [957, 478] on input "date" at bounding box center [784, 481] width 396 height 36
click at [636, 484] on input "date" at bounding box center [784, 481] width 396 height 36
type input "**********"
click at [771, 584] on button "Please select..." at bounding box center [784, 601] width 396 height 35
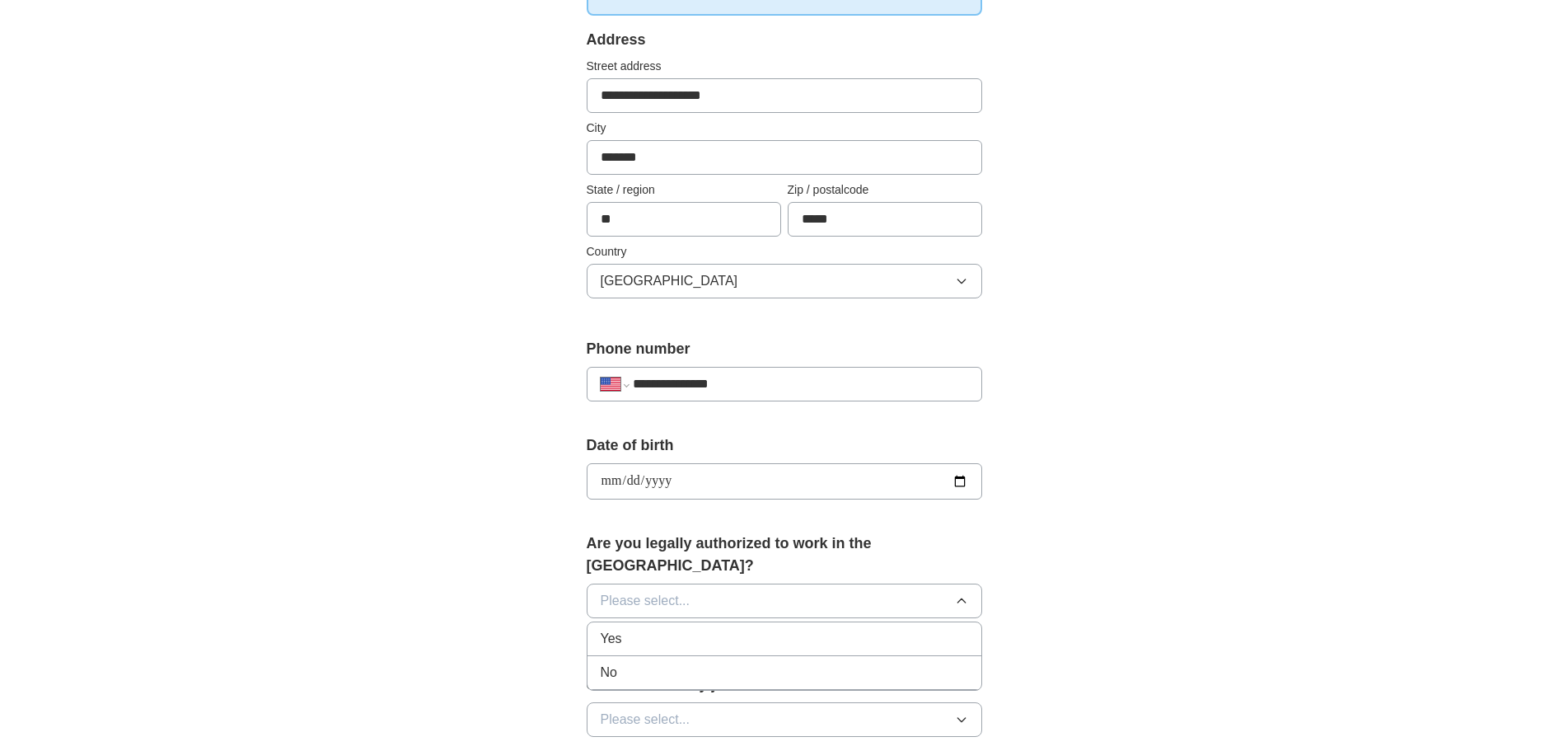
click at [660, 629] on li "Yes" at bounding box center [784, 639] width 394 height 34
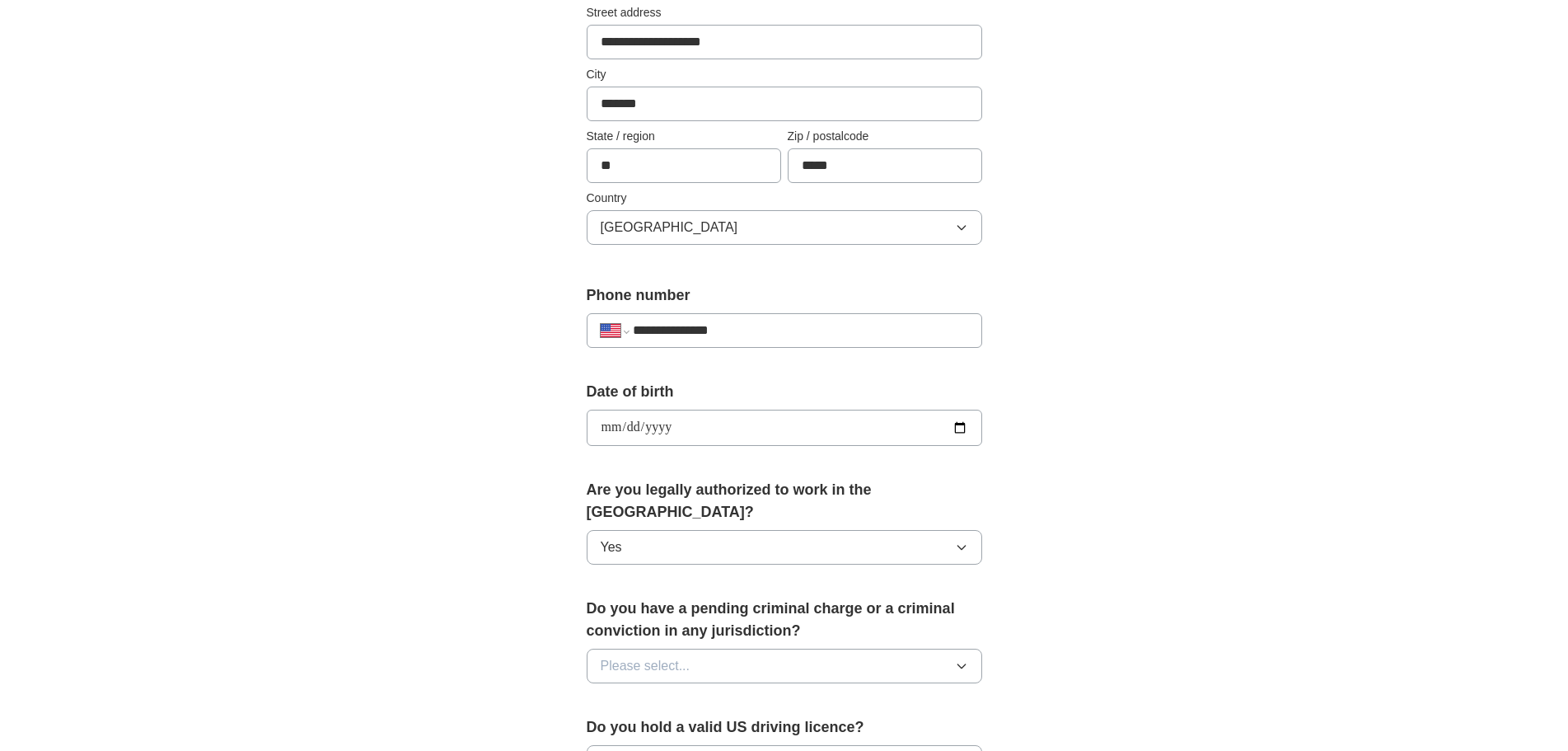
scroll to position [412, 0]
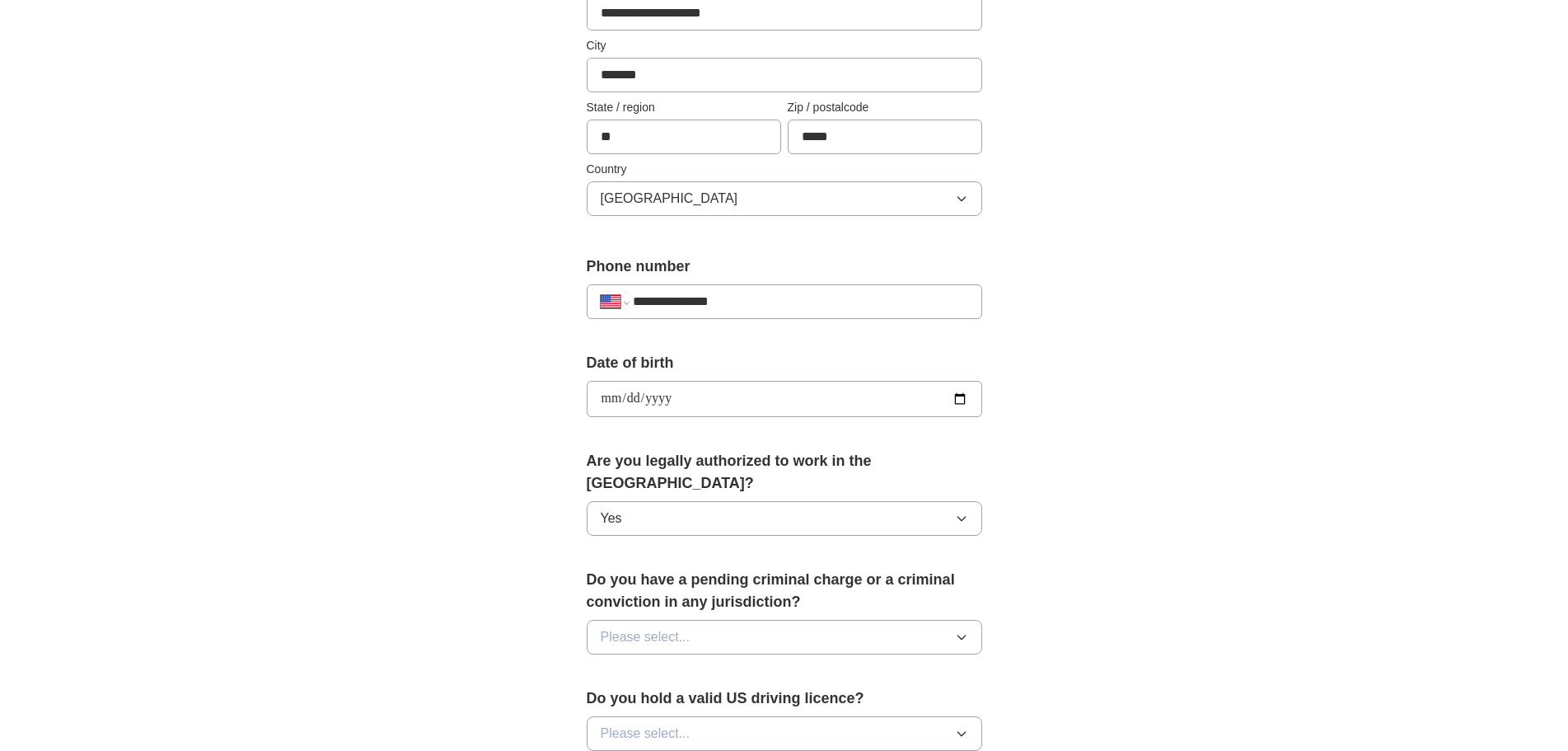
click at [735, 595] on div "Do you have a pending criminal charge or a criminal conviction in any jurisdict…" at bounding box center [784, 618] width 396 height 99
click at [732, 620] on button "Please select..." at bounding box center [784, 637] width 396 height 35
click at [667, 699] on div "No" at bounding box center [784, 709] width 368 height 19
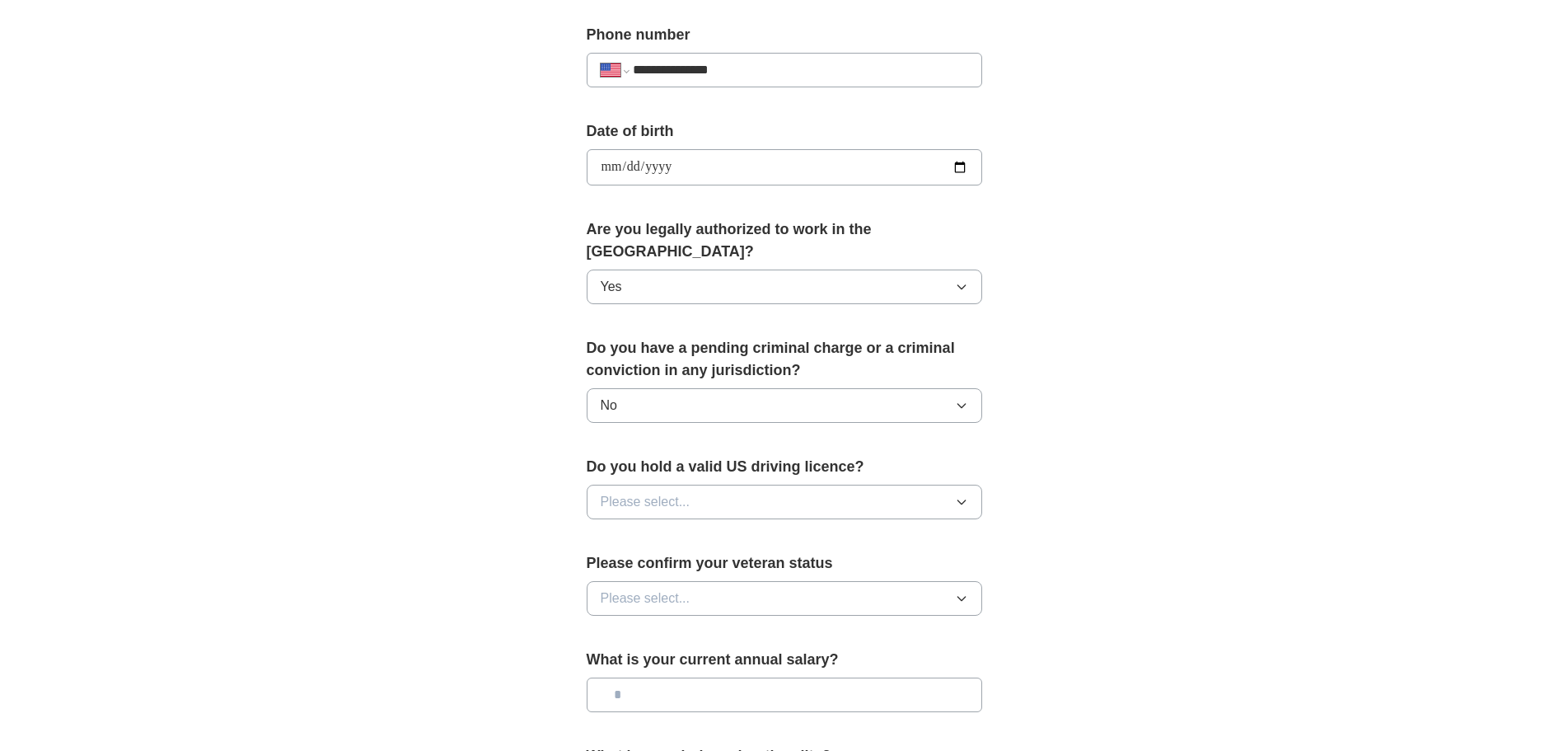
scroll to position [659, 0]
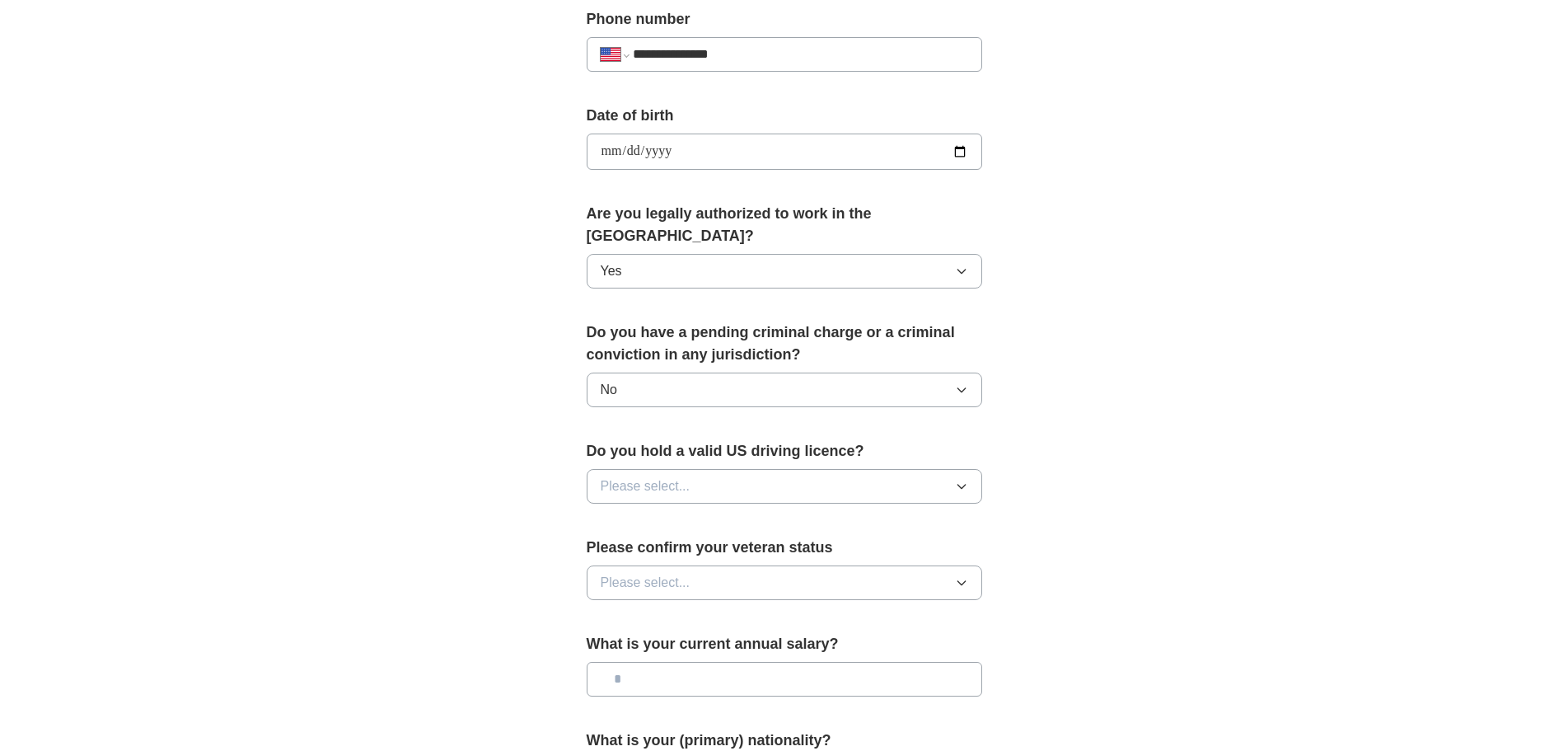
click at [885, 469] on button "Please select..." at bounding box center [784, 486] width 396 height 35
click at [821, 515] on div "Yes" at bounding box center [784, 524] width 368 height 19
click at [795, 565] on button "Please select..." at bounding box center [784, 582] width 396 height 35
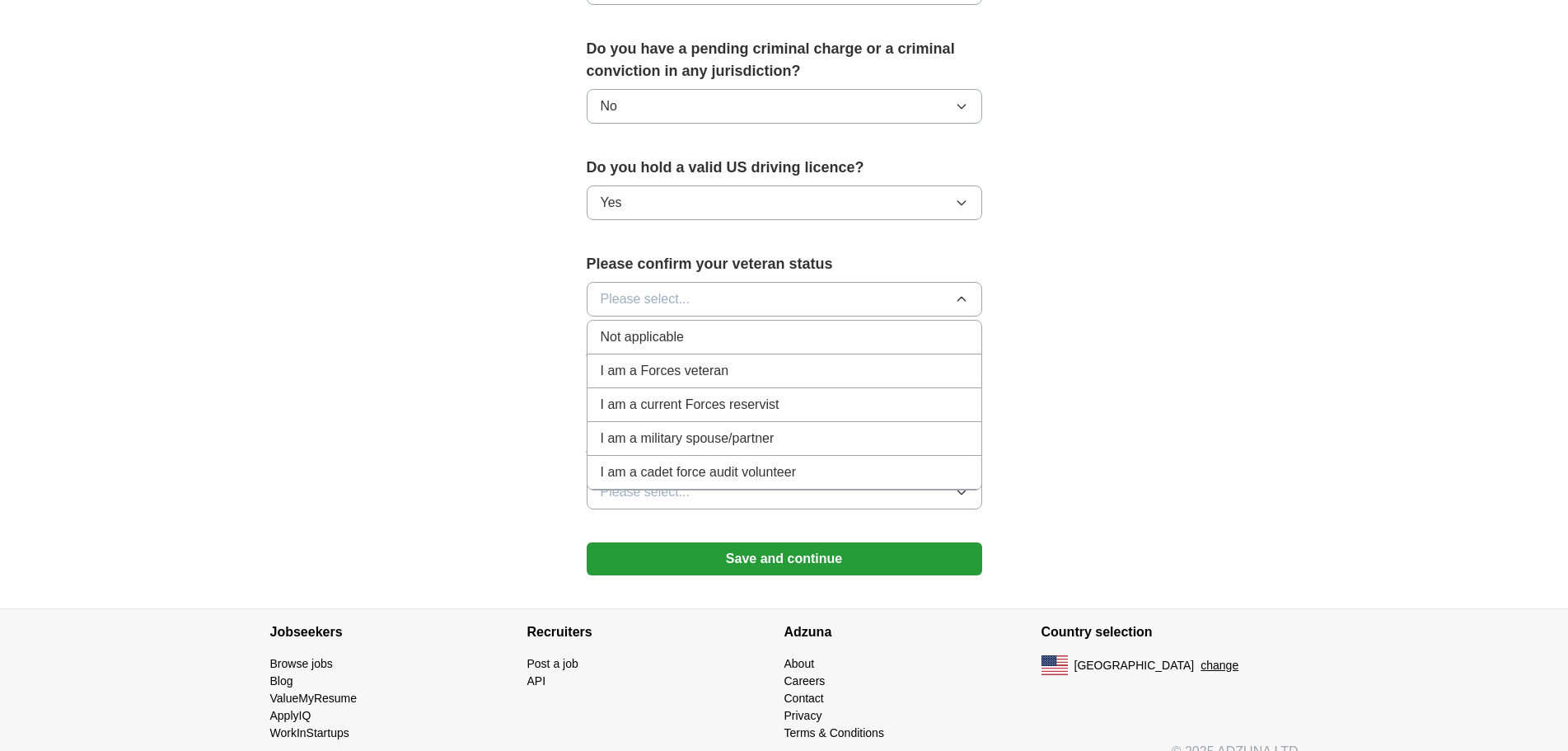
scroll to position [945, 0]
click at [673, 325] on span "Not applicable" at bounding box center [642, 335] width 83 height 19
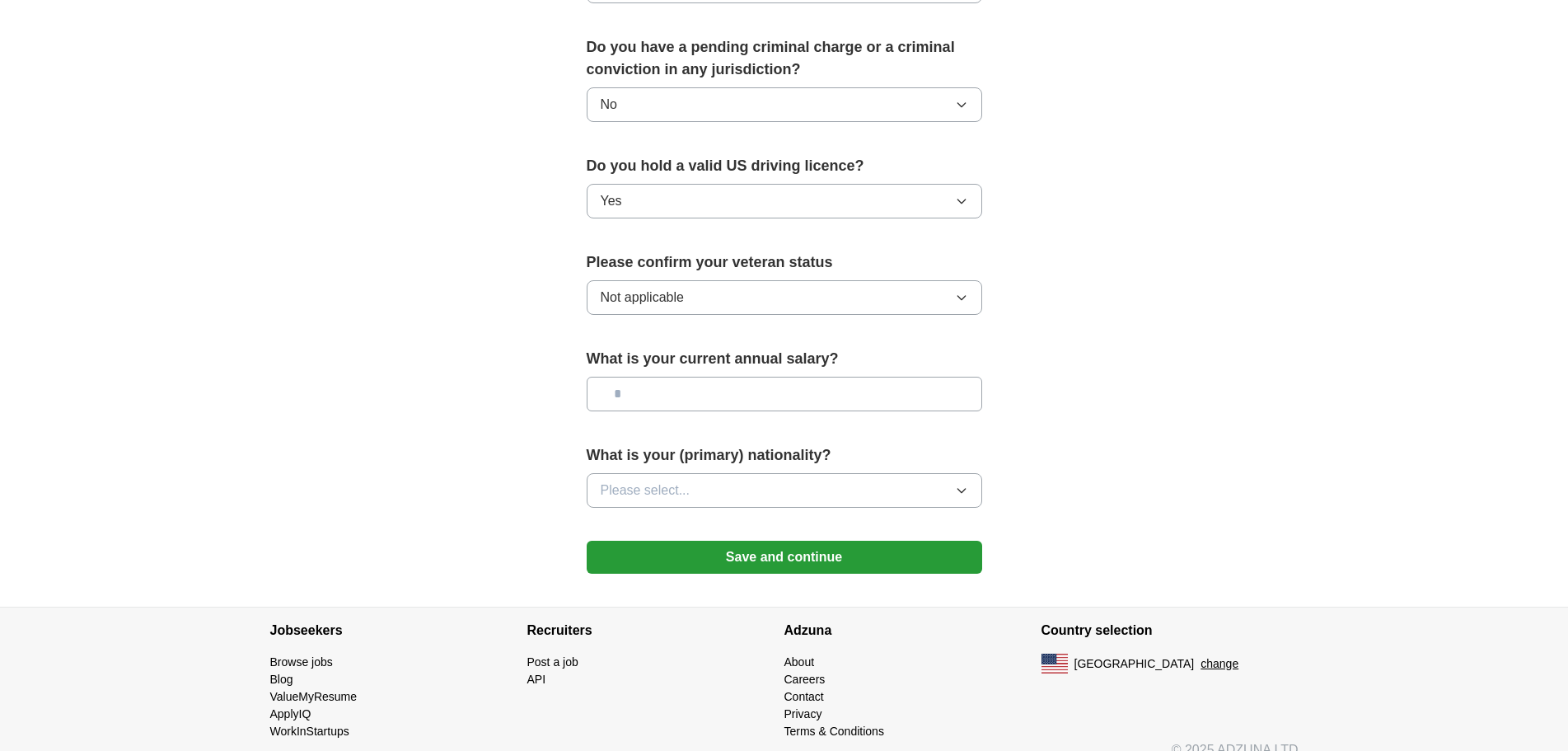
click at [740, 376] on input "text" at bounding box center [784, 393] width 396 height 35
click at [962, 484] on icon "button" at bounding box center [961, 491] width 14 height 14
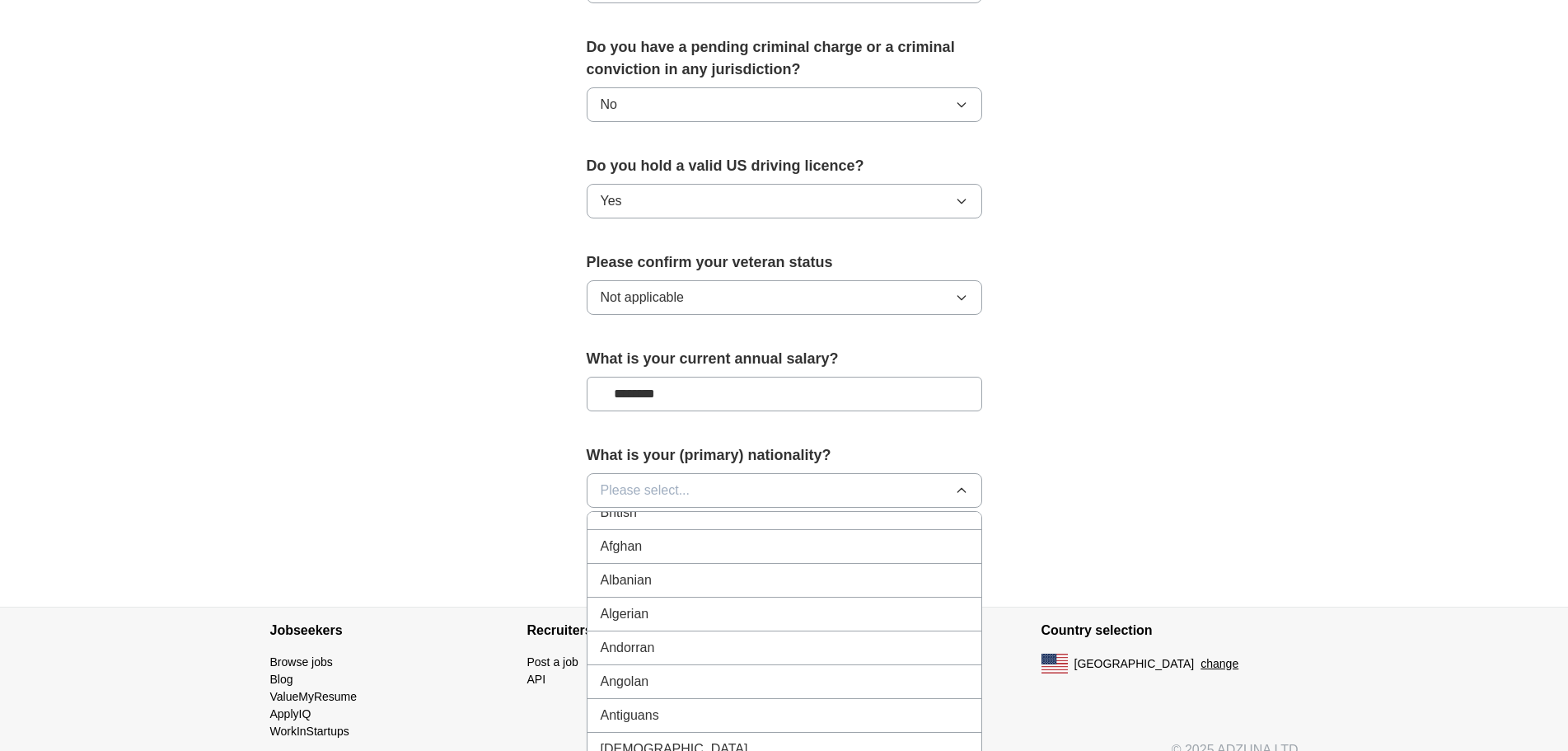
scroll to position [0, 0]
click at [734, 519] on div "American" at bounding box center [784, 528] width 368 height 19
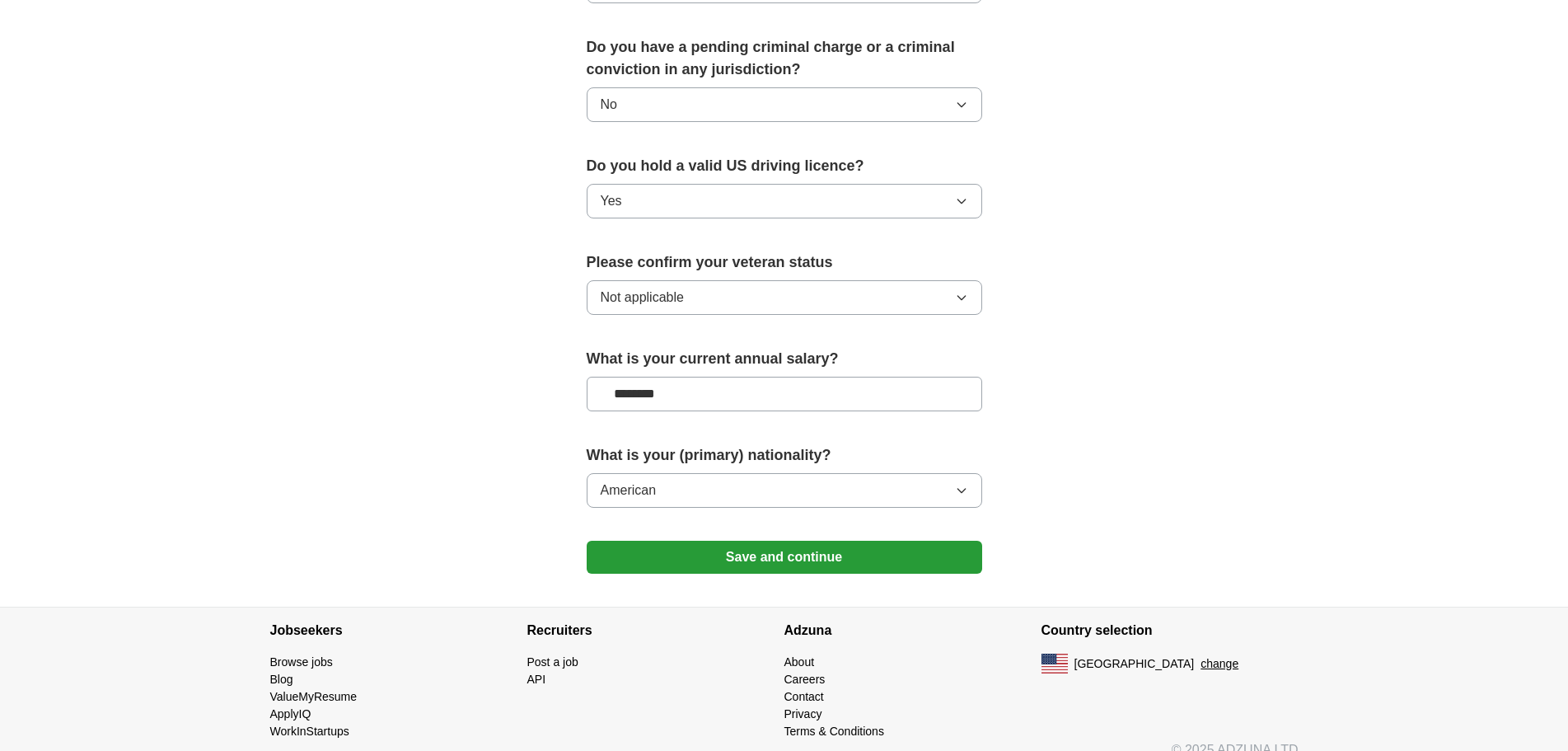
drag, startPoint x: 689, startPoint y: 373, endPoint x: 543, endPoint y: 364, distance: 146.3
type input "********"
click at [773, 541] on button "Save and continue" at bounding box center [784, 557] width 396 height 33
